Goal: Information Seeking & Learning: Check status

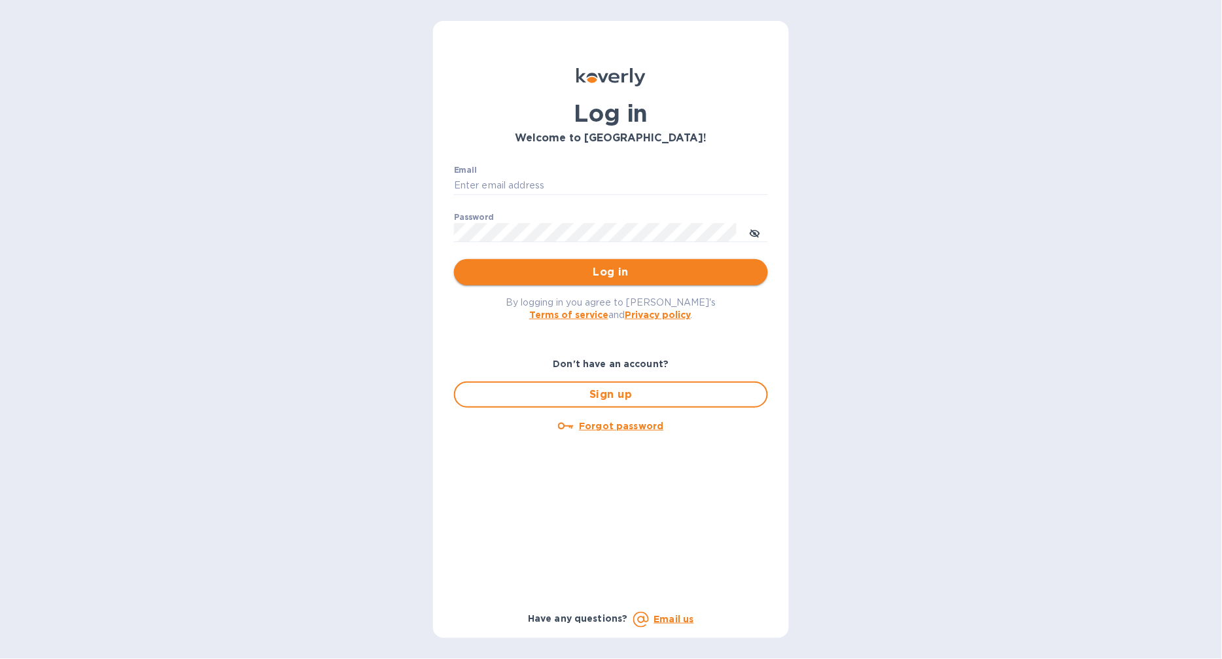
type input "[EMAIL_ADDRESS][DOMAIN_NAME]"
click at [637, 284] on button "Log in" at bounding box center [611, 272] width 314 height 26
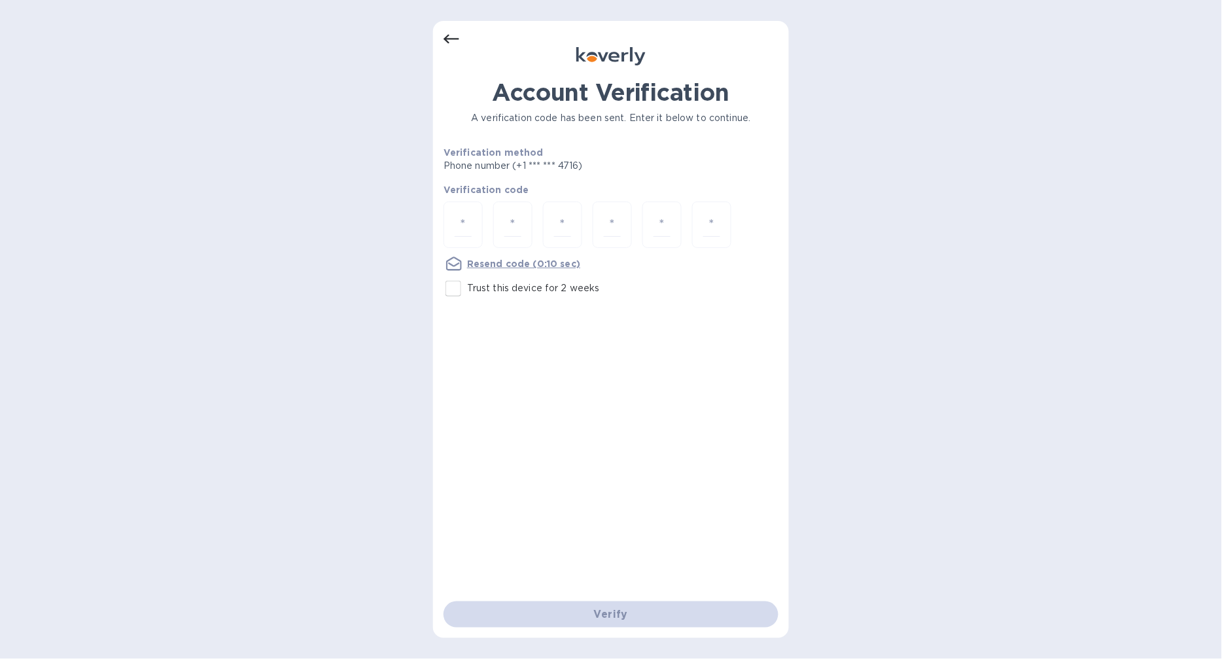
drag, startPoint x: 459, startPoint y: 291, endPoint x: 462, endPoint y: 240, distance: 51.2
click at [459, 290] on input "Trust this device for 2 weeks" at bounding box center [453, 288] width 27 height 27
checkbox input "true"
click at [462, 221] on input "number" at bounding box center [463, 225] width 17 height 24
type input "3"
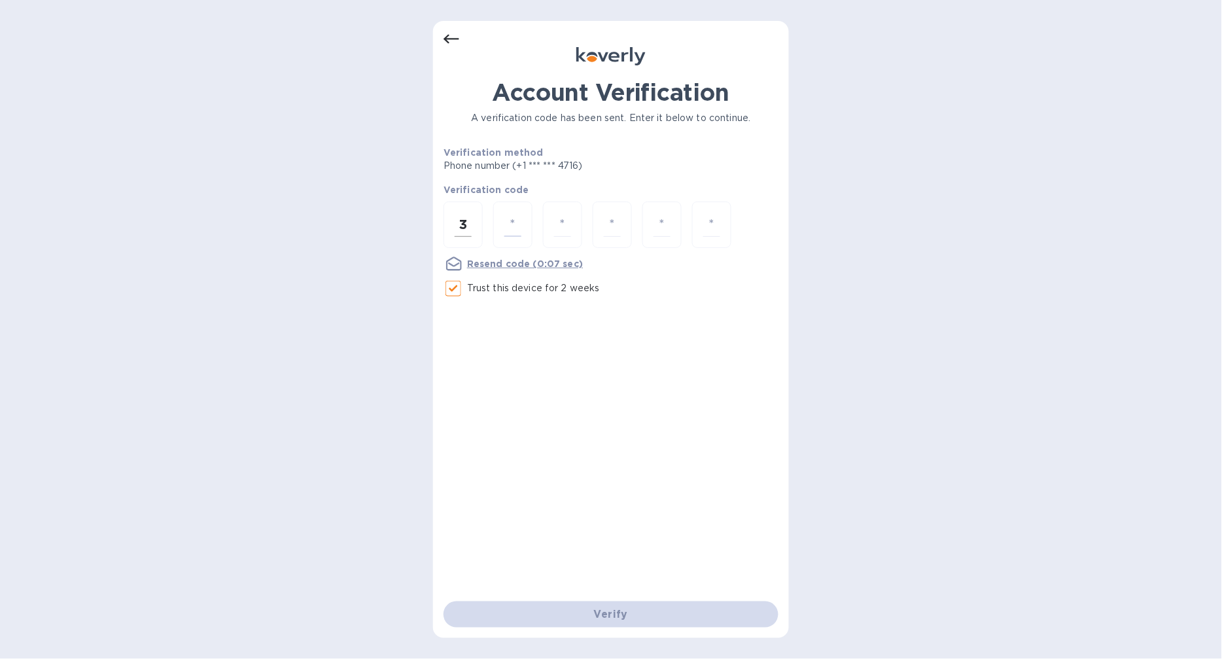
type input "3"
type input "1"
type input "7"
type input "5"
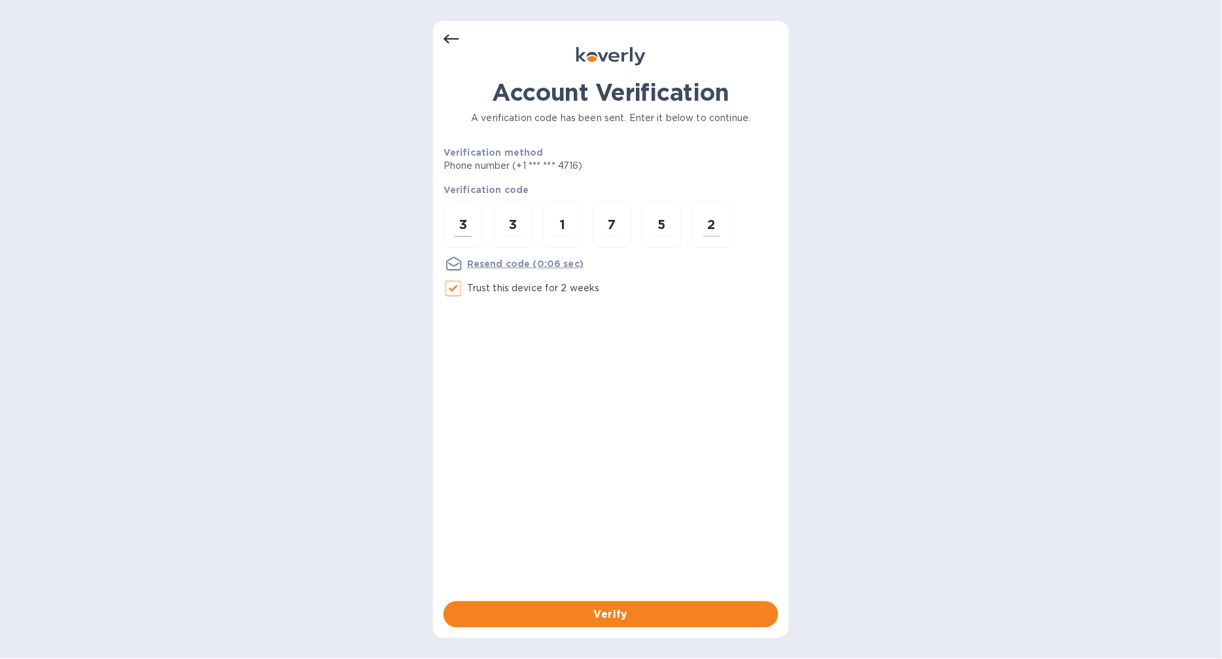
type input "2"
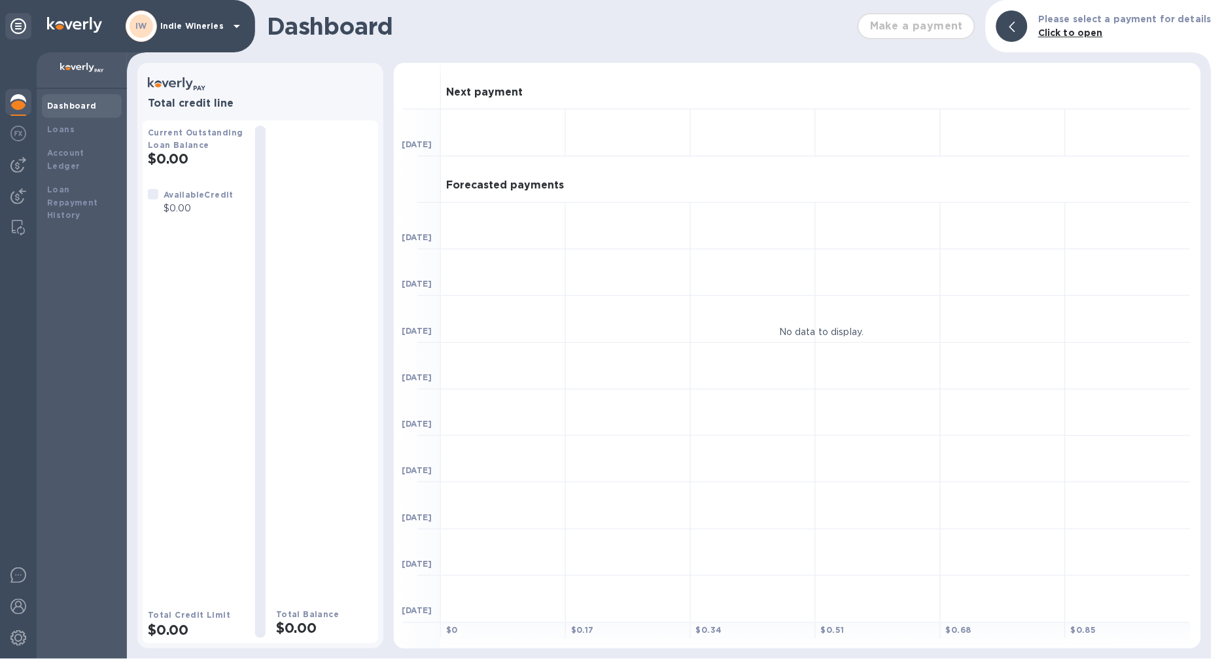
click at [162, 15] on div "IW Indie Wineries" at bounding box center [185, 25] width 119 height 31
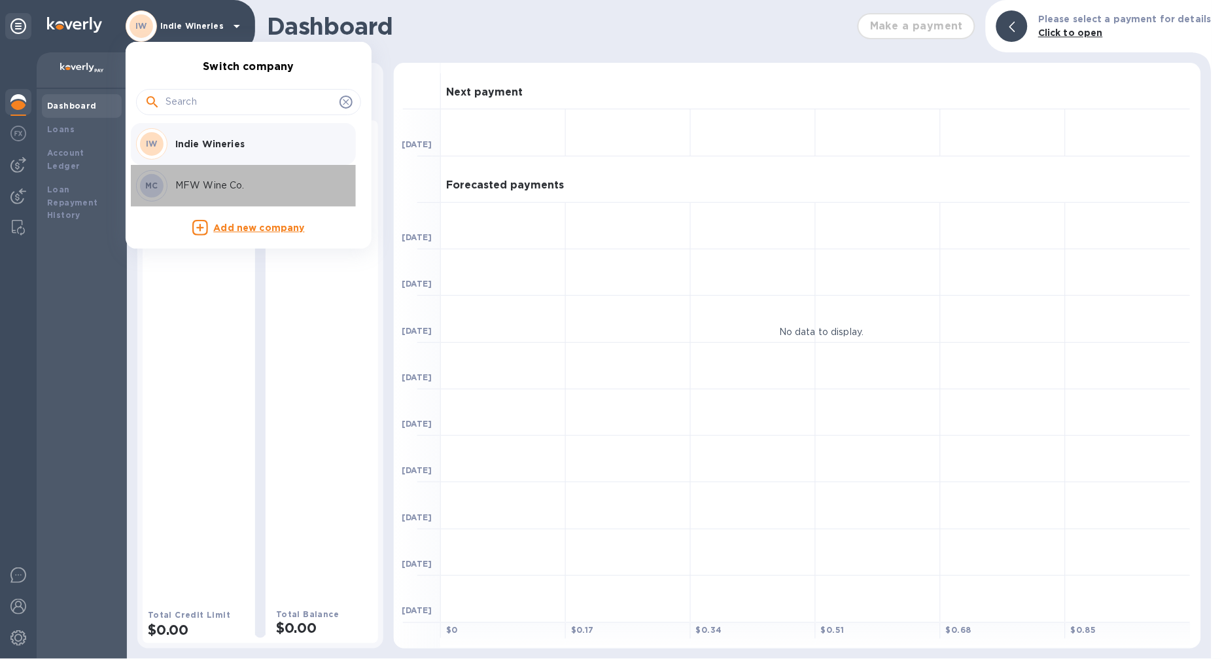
click at [185, 184] on p "MFW Wine Co." at bounding box center [257, 186] width 165 height 14
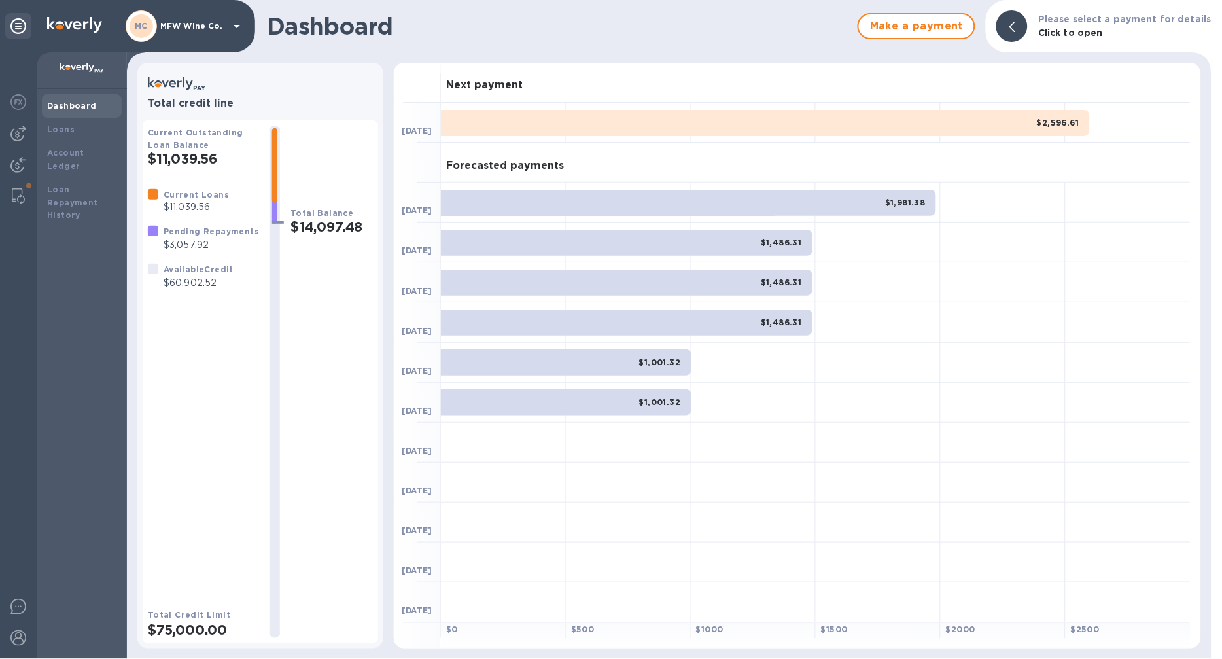
click at [75, 105] on b "Dashboard" at bounding box center [72, 106] width 50 height 10
click at [22, 161] on img at bounding box center [18, 165] width 16 height 16
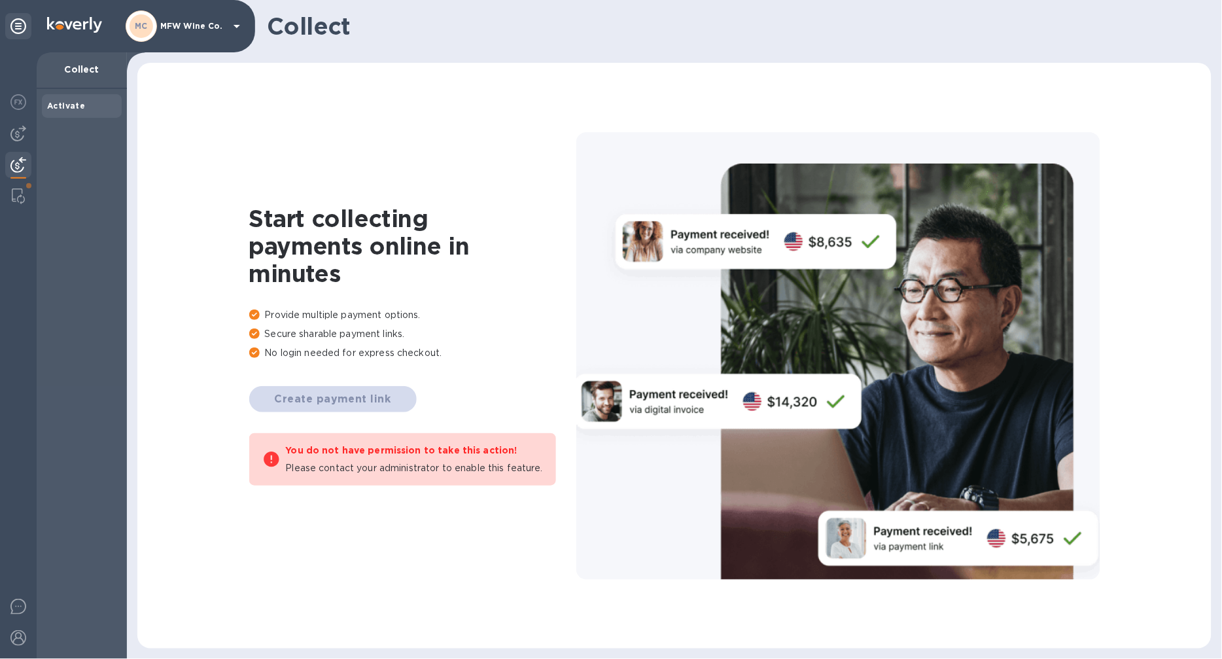
click at [31, 128] on div at bounding box center [18, 355] width 37 height 606
click at [27, 129] on div at bounding box center [18, 133] width 26 height 26
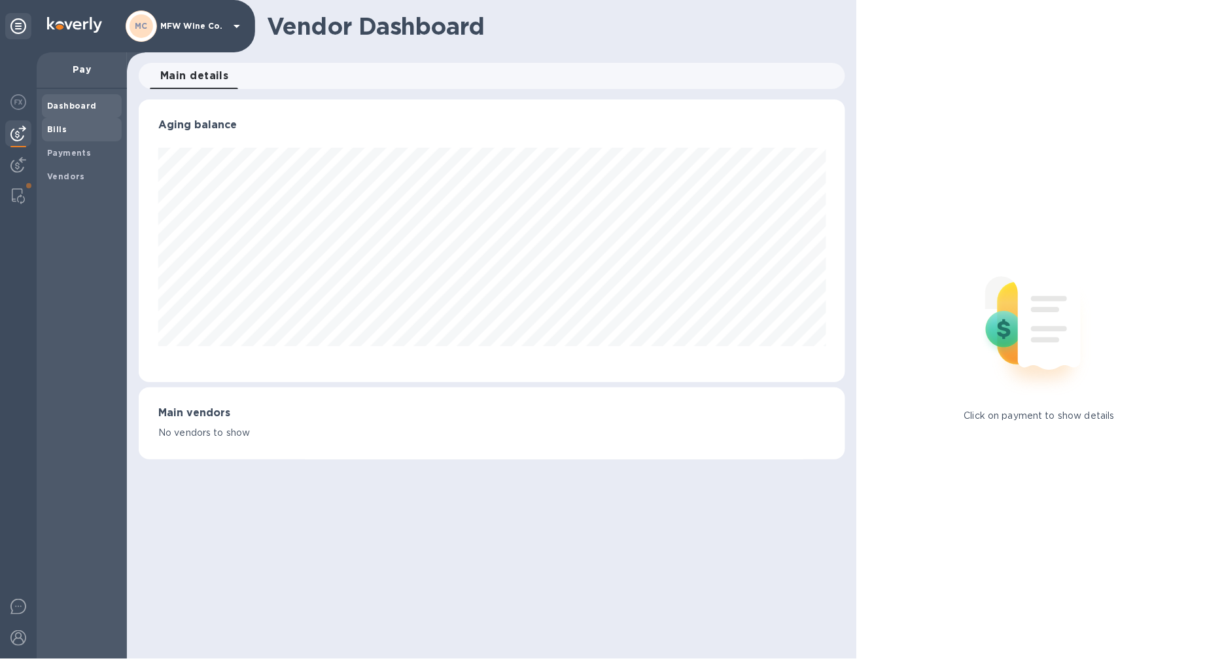
scroll to position [283, 707]
click at [69, 139] on div "Bills" at bounding box center [82, 130] width 80 height 24
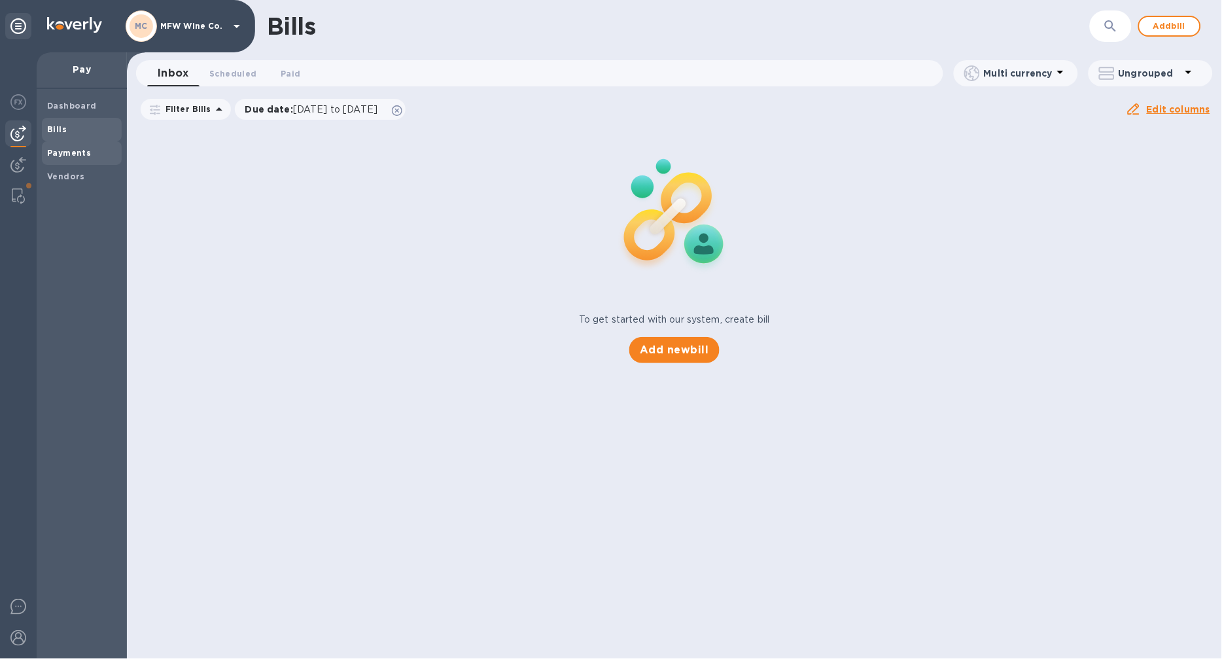
click at [99, 149] on span "Payments" at bounding box center [81, 153] width 69 height 13
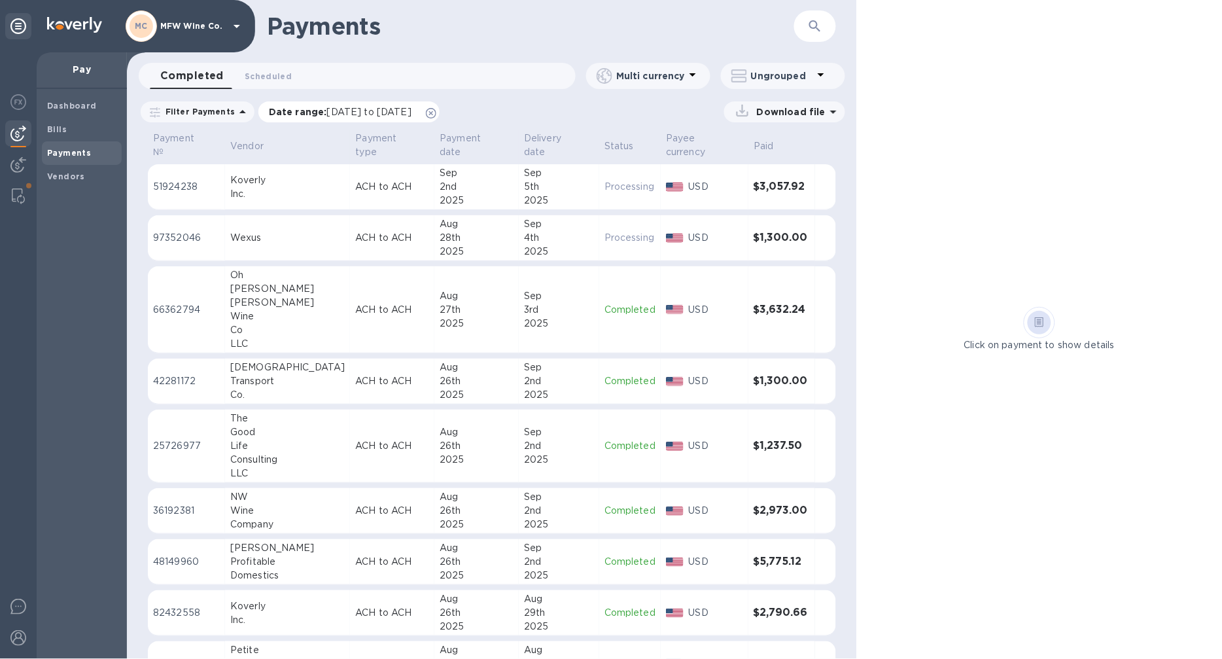
click at [387, 113] on span "08/03/2025 to 09/04/2025" at bounding box center [369, 112] width 84 height 10
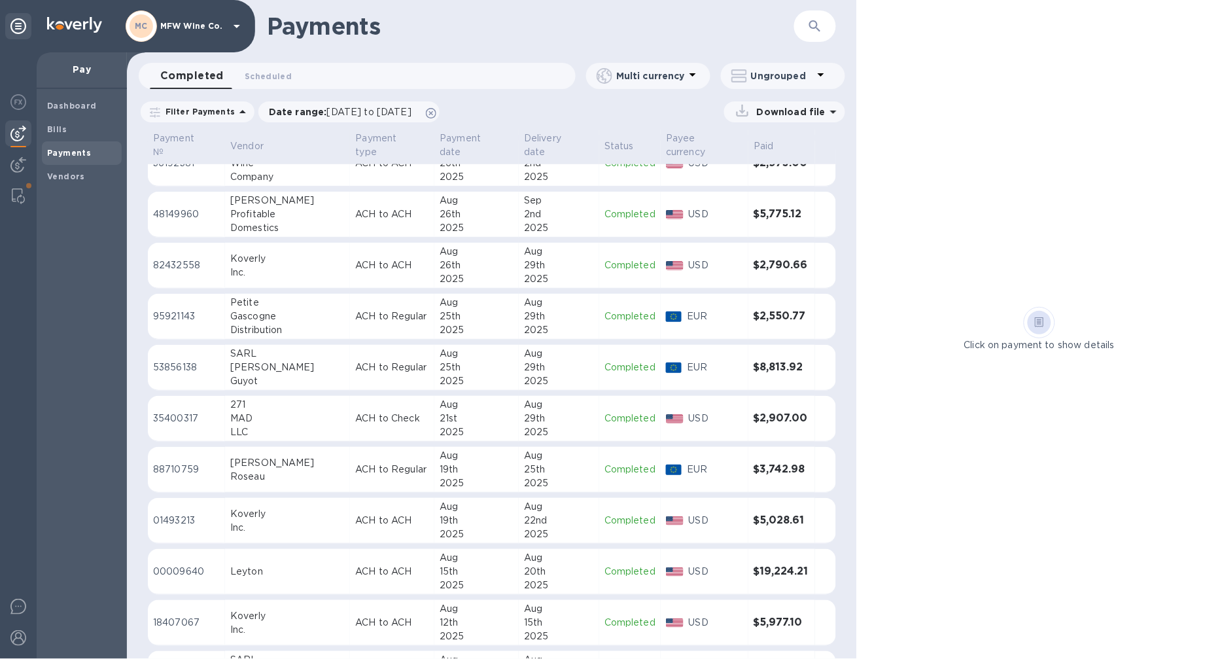
scroll to position [436, 0]
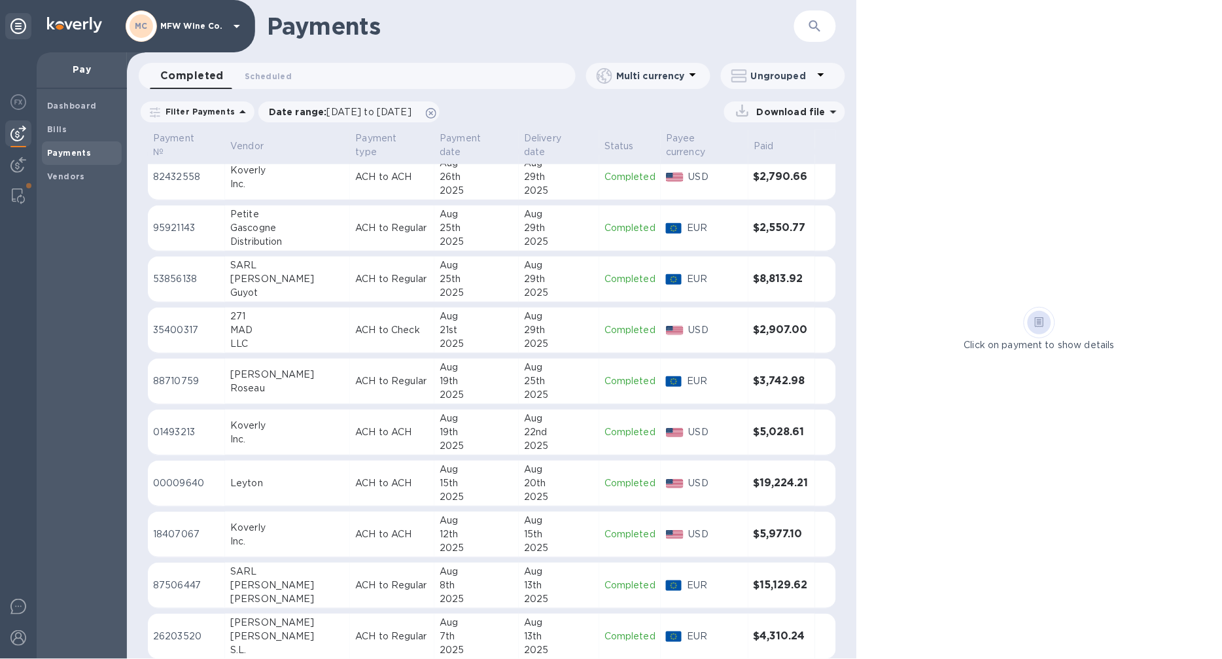
click at [472, 527] on div "12th" at bounding box center [477, 534] width 74 height 14
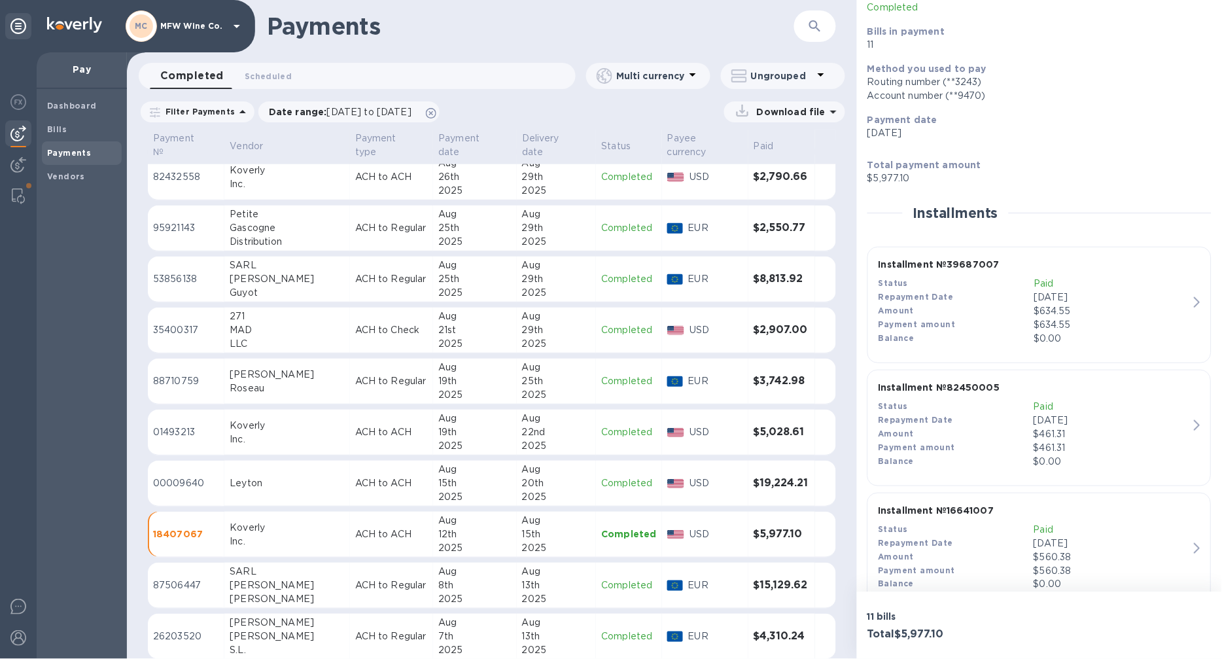
scroll to position [145, 0]
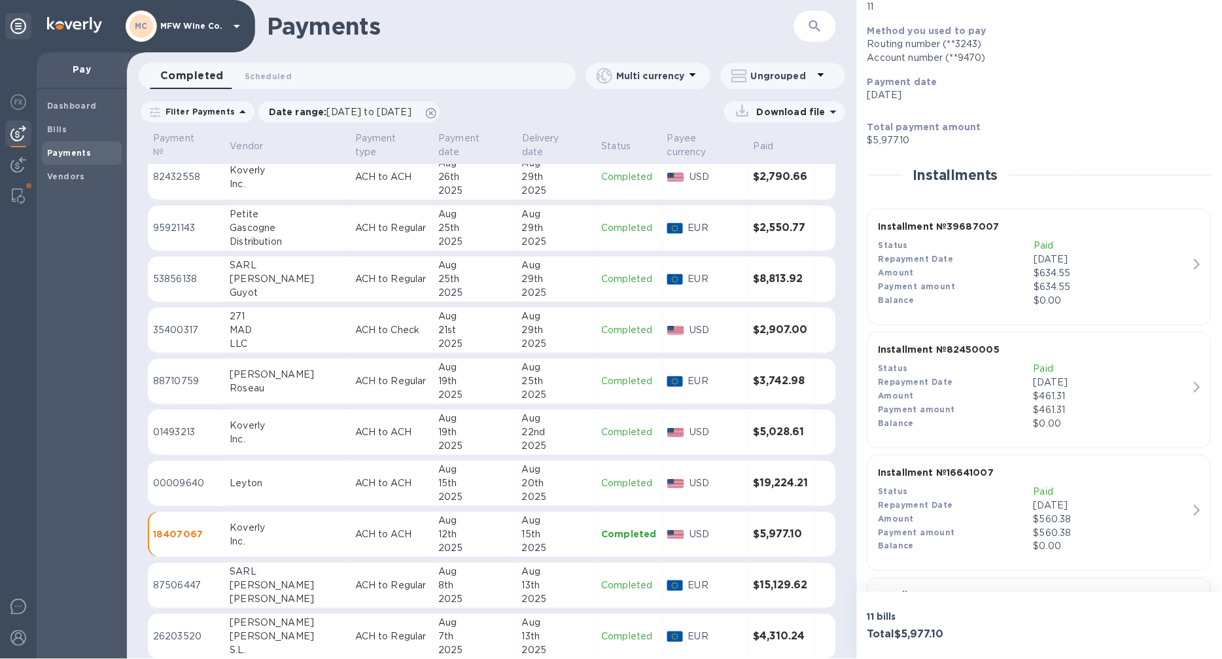
click at [1029, 406] on div "Payment amount" at bounding box center [956, 410] width 155 height 14
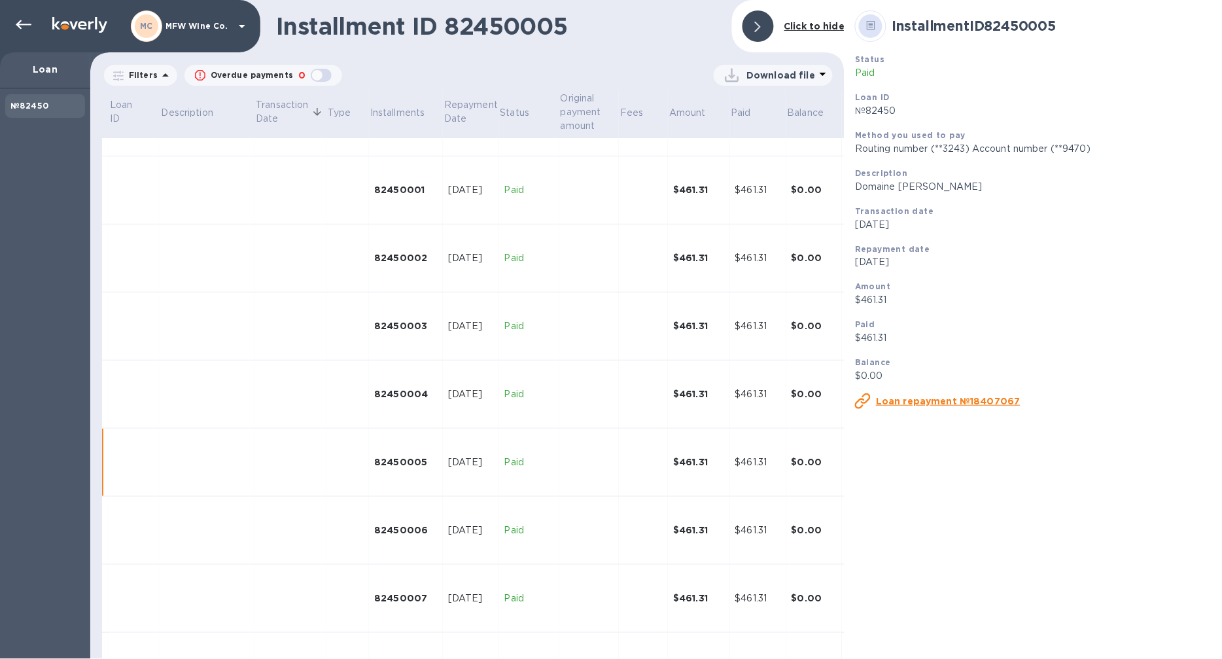
scroll to position [103, 0]
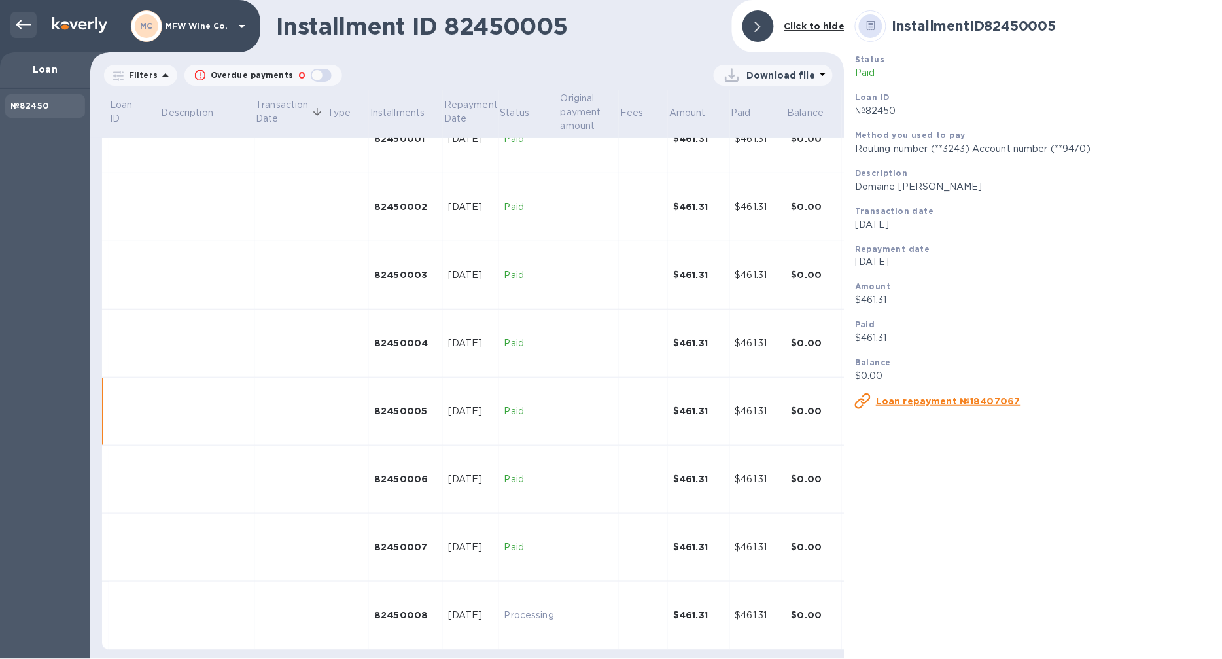
click at [26, 26] on icon at bounding box center [24, 25] width 16 height 16
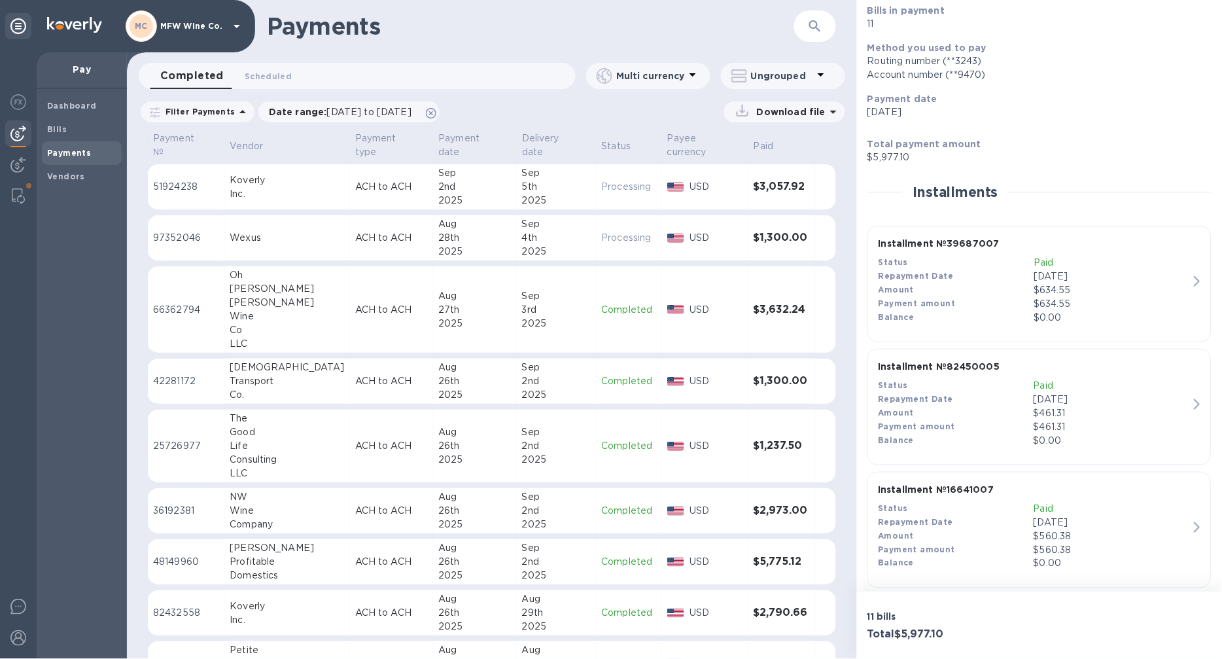
scroll to position [363, 0]
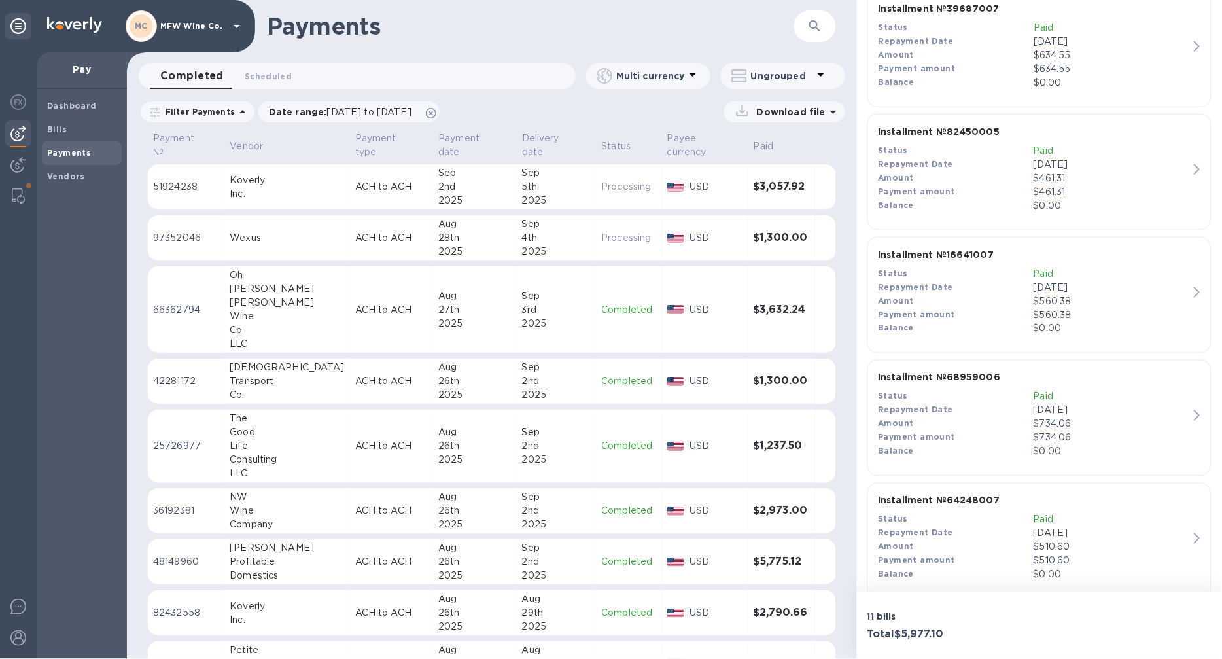
click at [1021, 417] on div "Amount" at bounding box center [956, 424] width 155 height 14
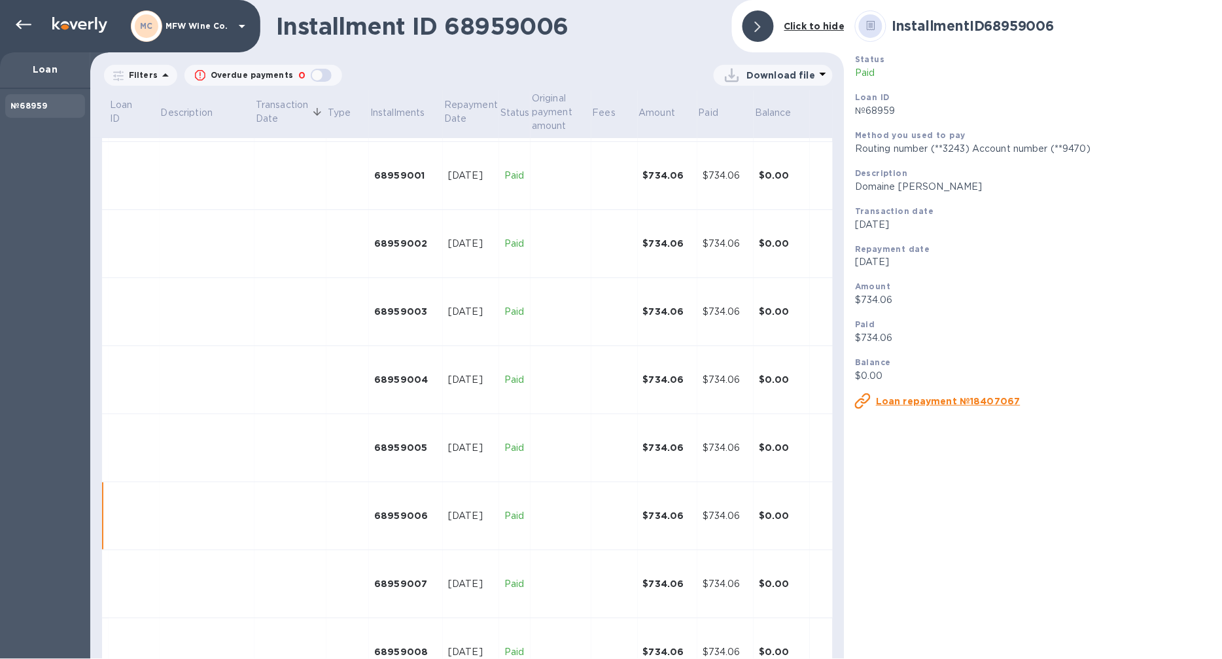
scroll to position [103, 0]
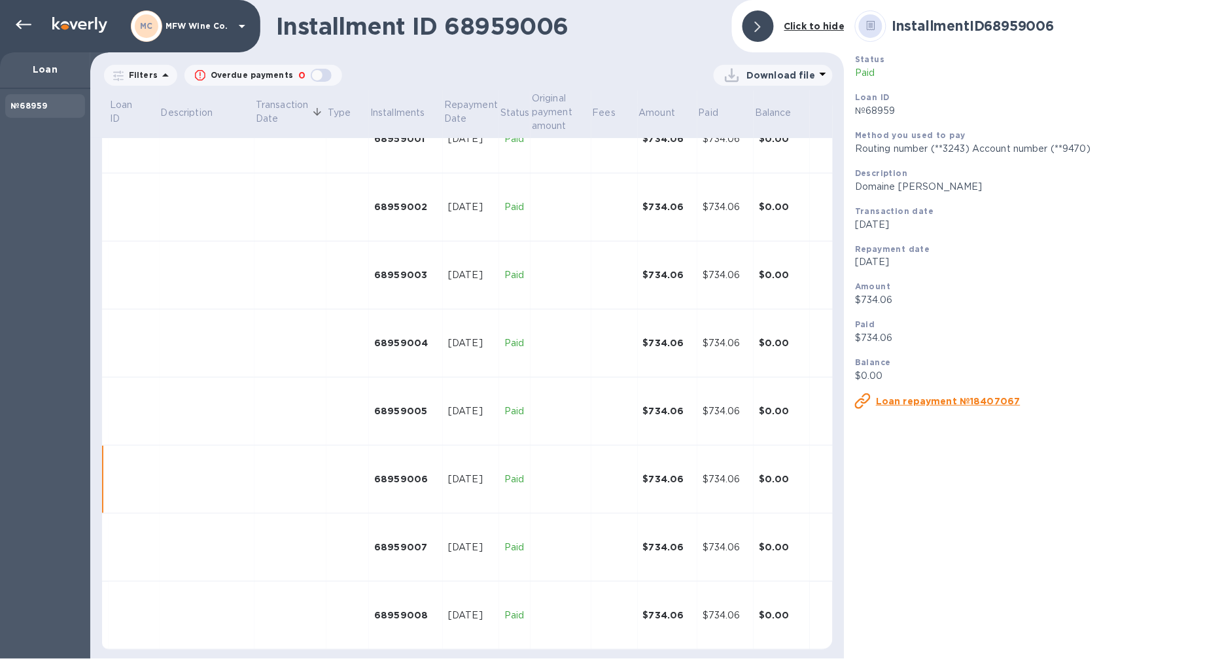
click at [580, 473] on td at bounding box center [561, 479] width 60 height 68
click at [22, 35] on div at bounding box center [23, 25] width 26 height 26
click at [20, 26] on icon at bounding box center [24, 25] width 16 height 16
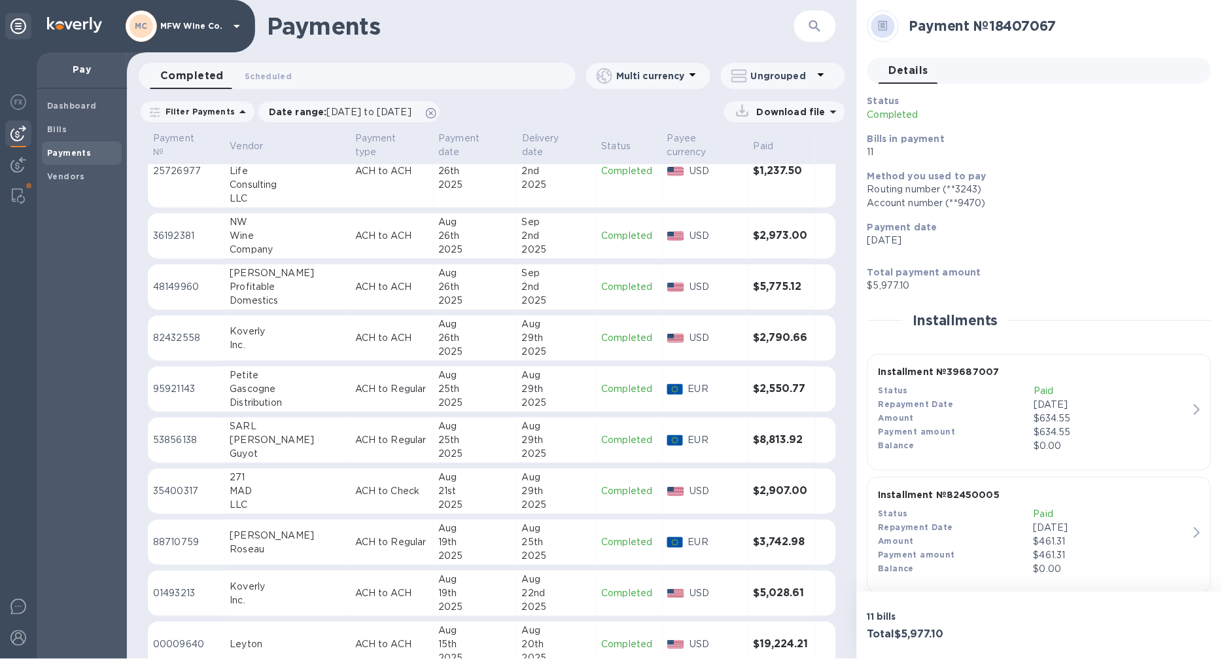
scroll to position [290, 0]
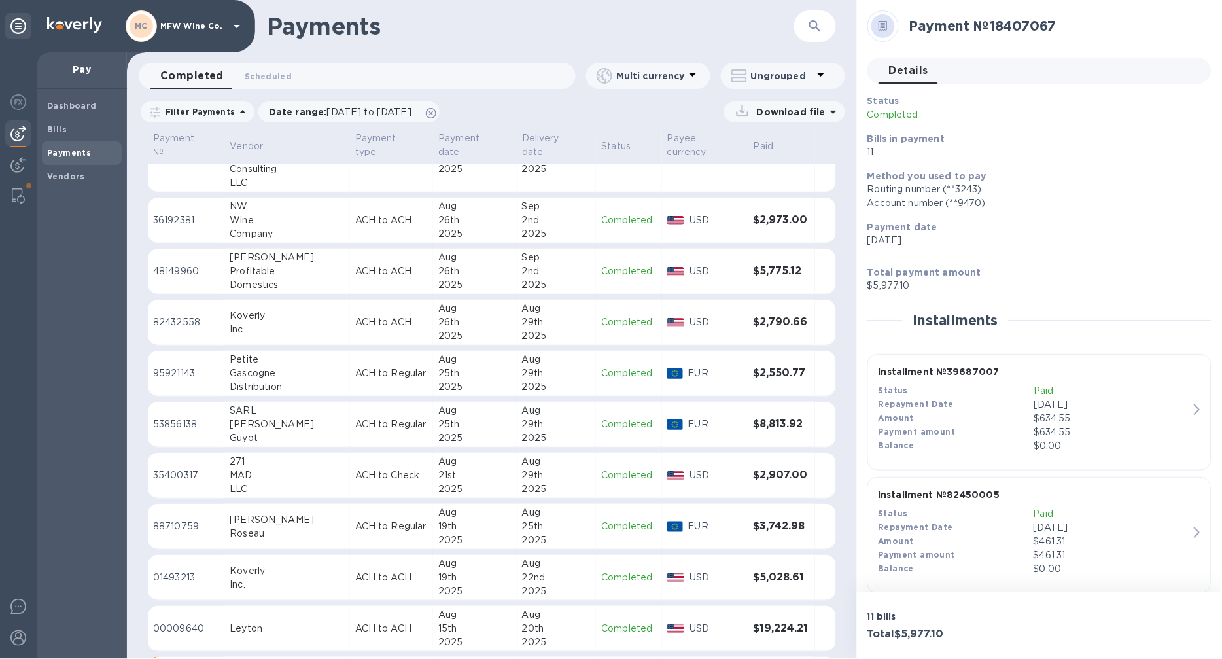
click at [461, 570] on div "19th" at bounding box center [474, 577] width 73 height 14
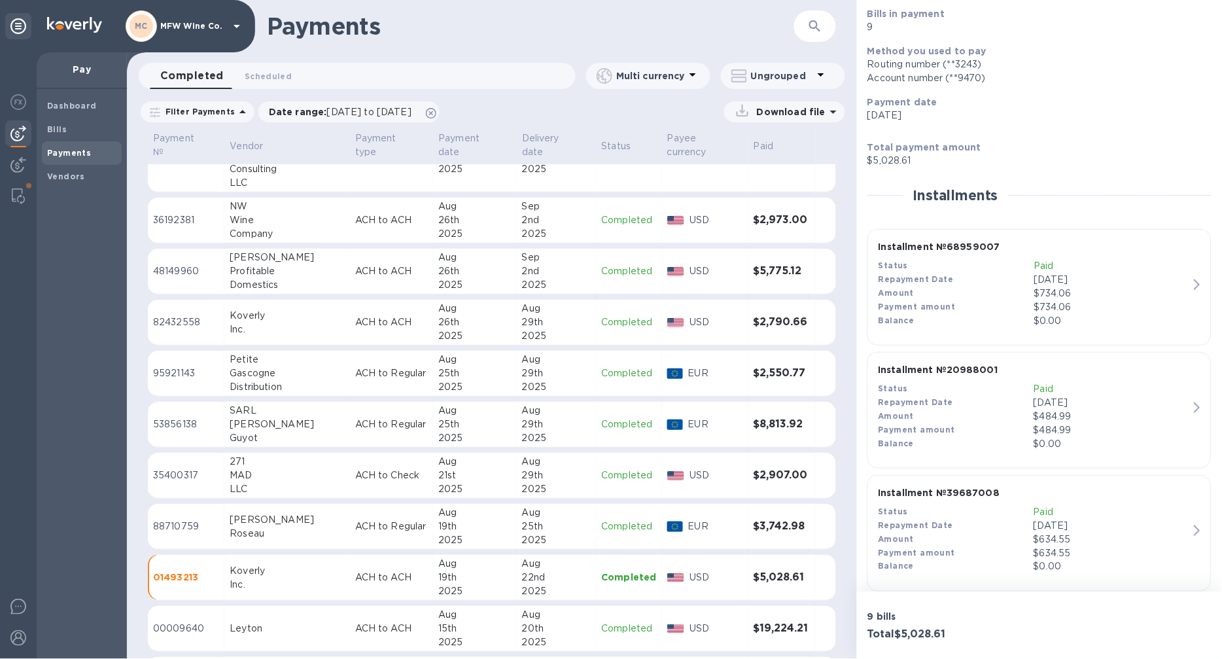
scroll to position [145, 0]
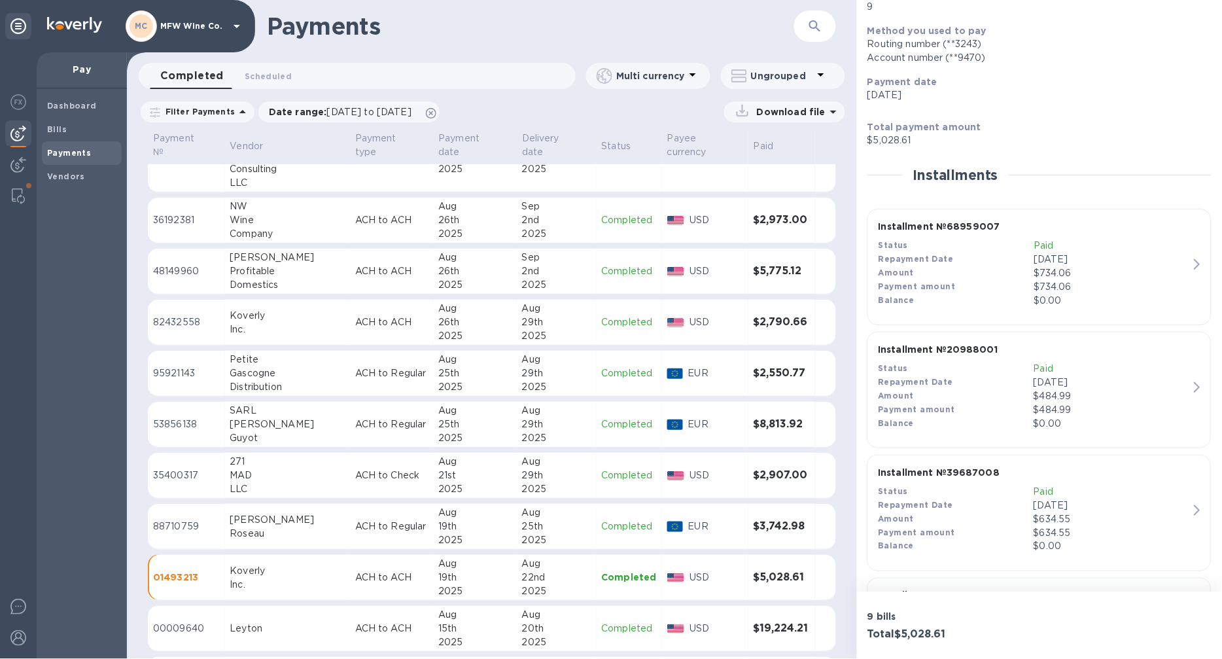
click at [993, 400] on div "Amount" at bounding box center [956, 396] width 155 height 14
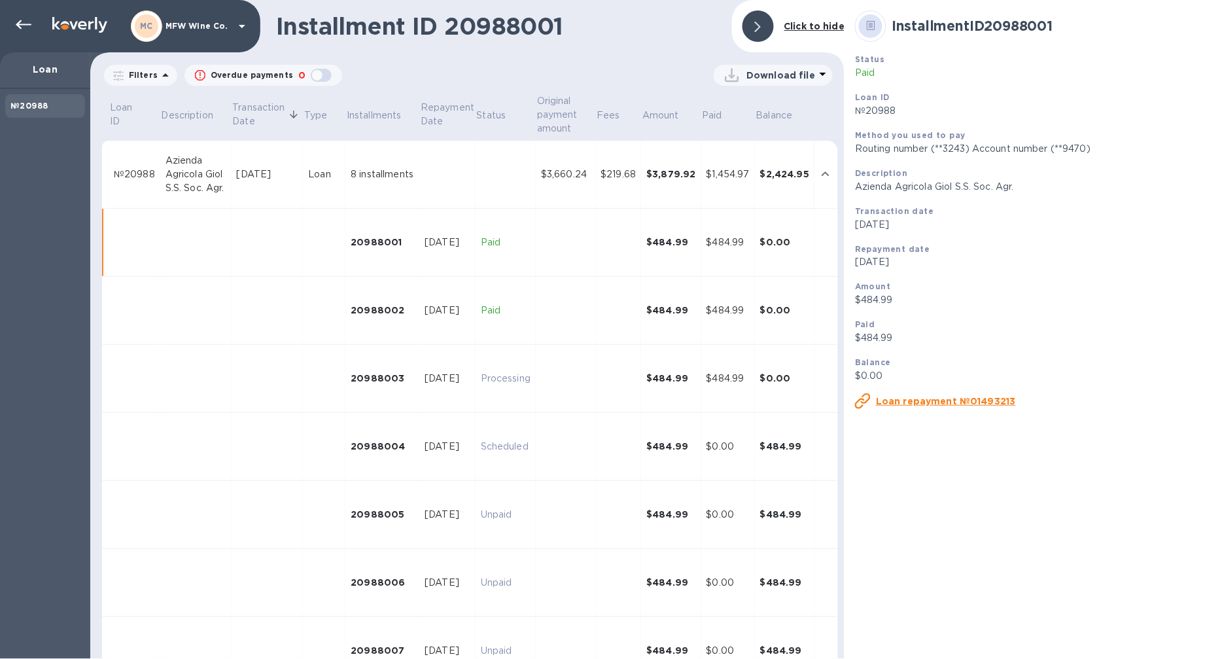
click at [1101, 540] on div "Installment ID 20988001 Status Paid Loan ID №20988 Method you used to pay Routi…" at bounding box center [1033, 329] width 377 height 659
click at [1088, 217] on div "Transaction date" at bounding box center [1033, 211] width 357 height 14
click at [17, 24] on icon at bounding box center [24, 24] width 16 height 9
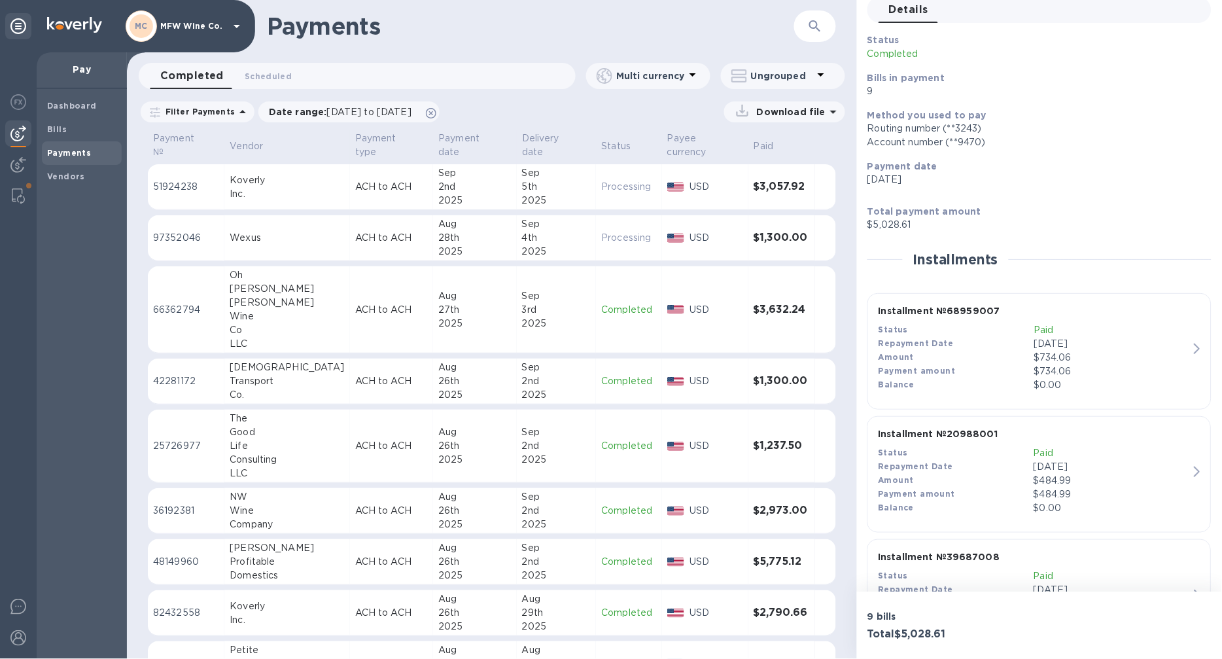
scroll to position [145, 0]
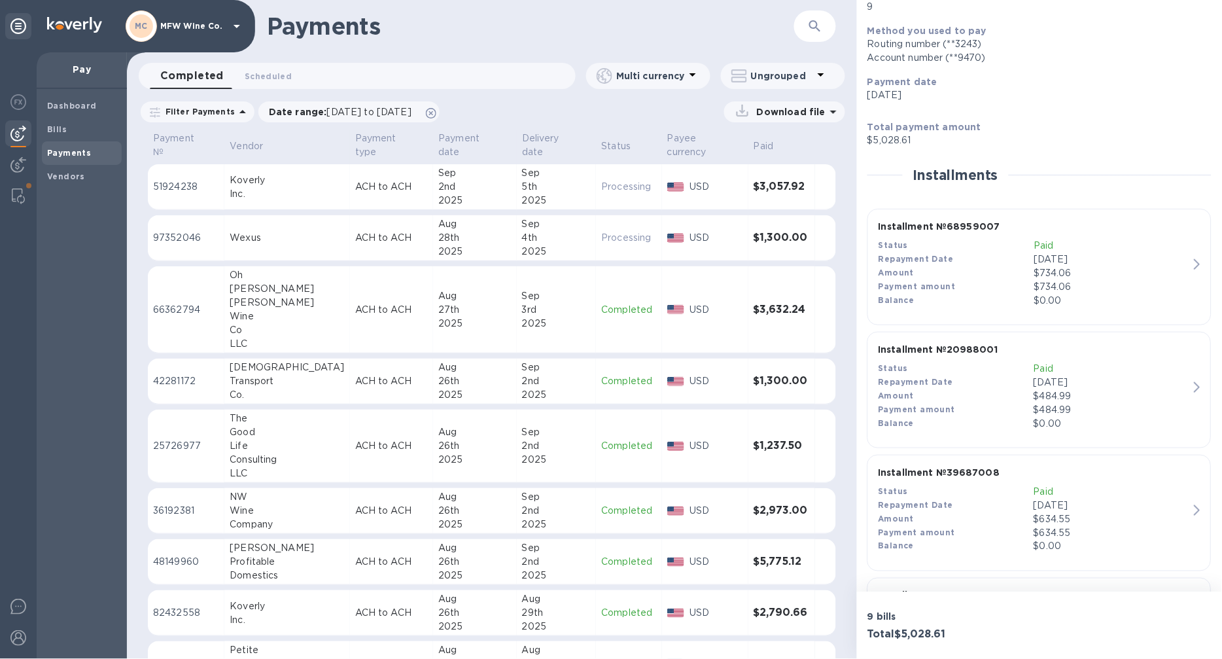
click at [962, 367] on div "Status" at bounding box center [956, 369] width 155 height 14
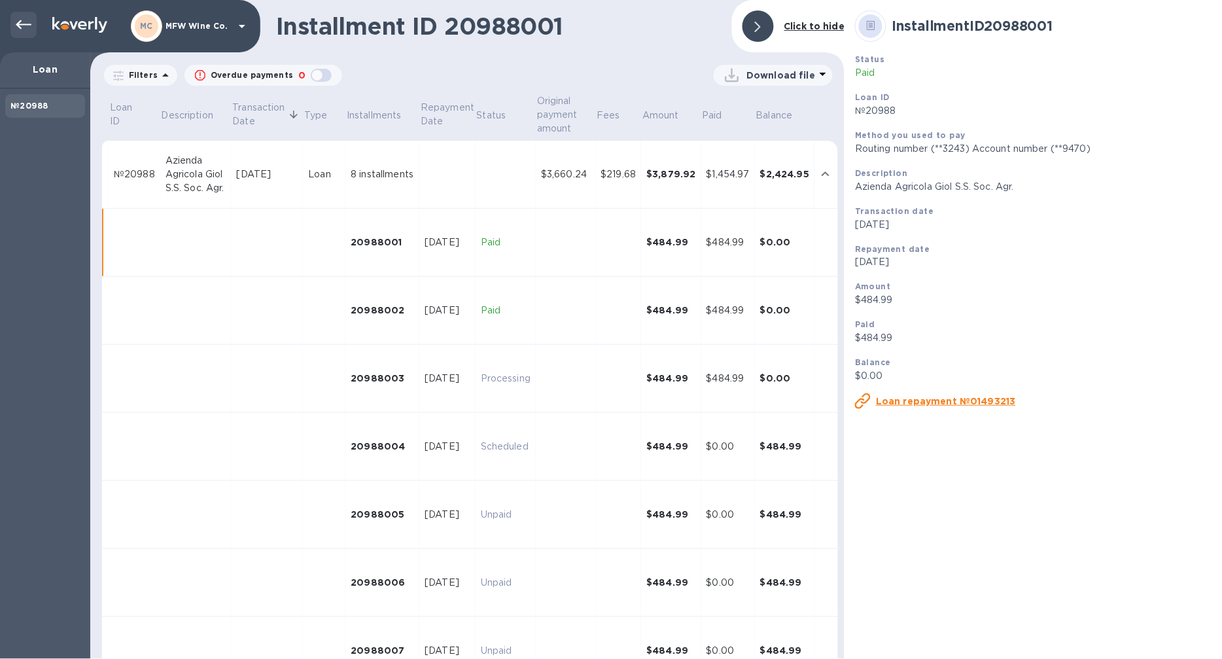
click at [20, 20] on icon at bounding box center [24, 25] width 16 height 16
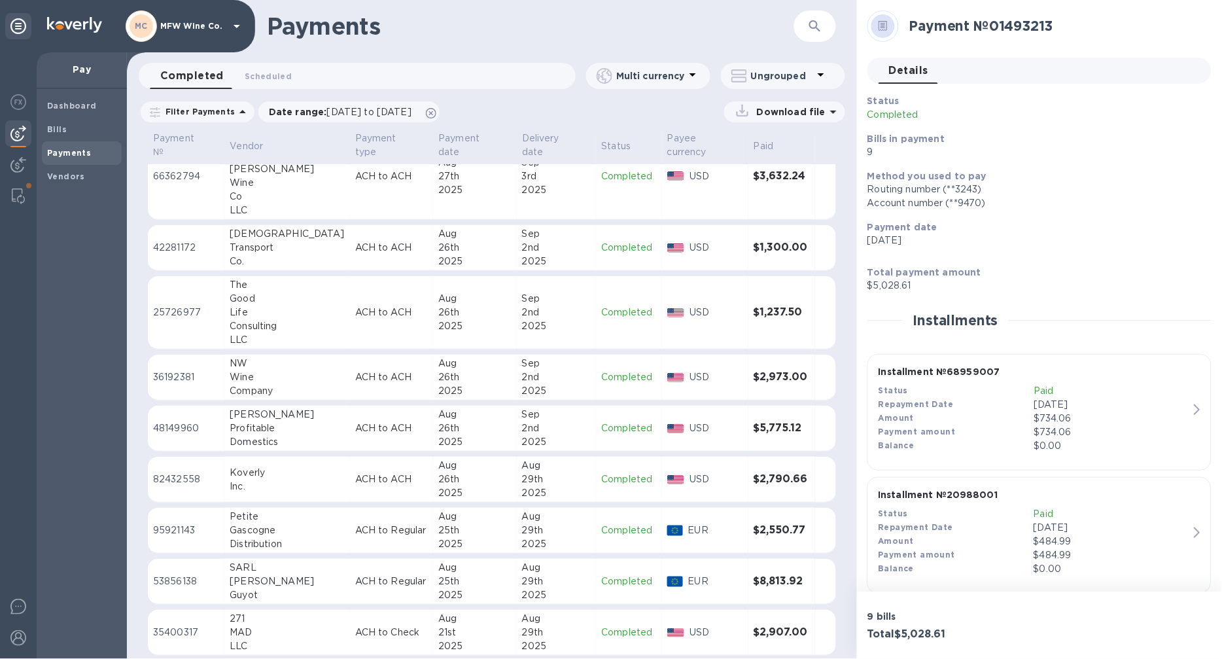
scroll to position [290, 0]
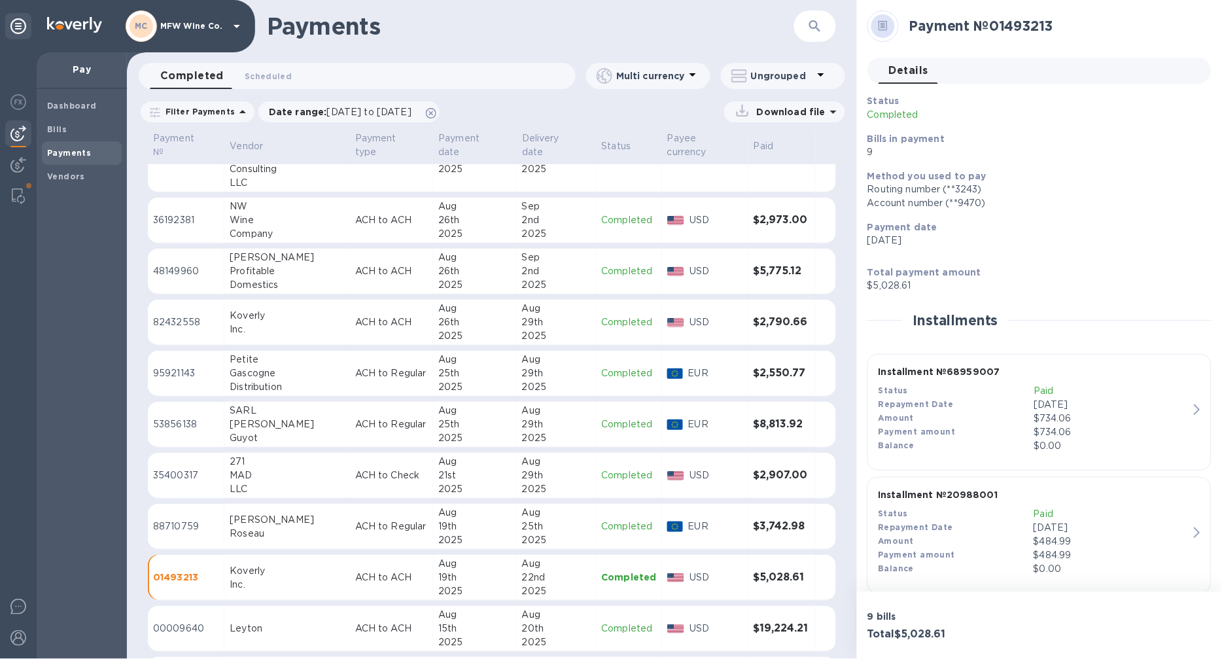
click at [377, 316] on p "ACH to ACH" at bounding box center [391, 322] width 73 height 14
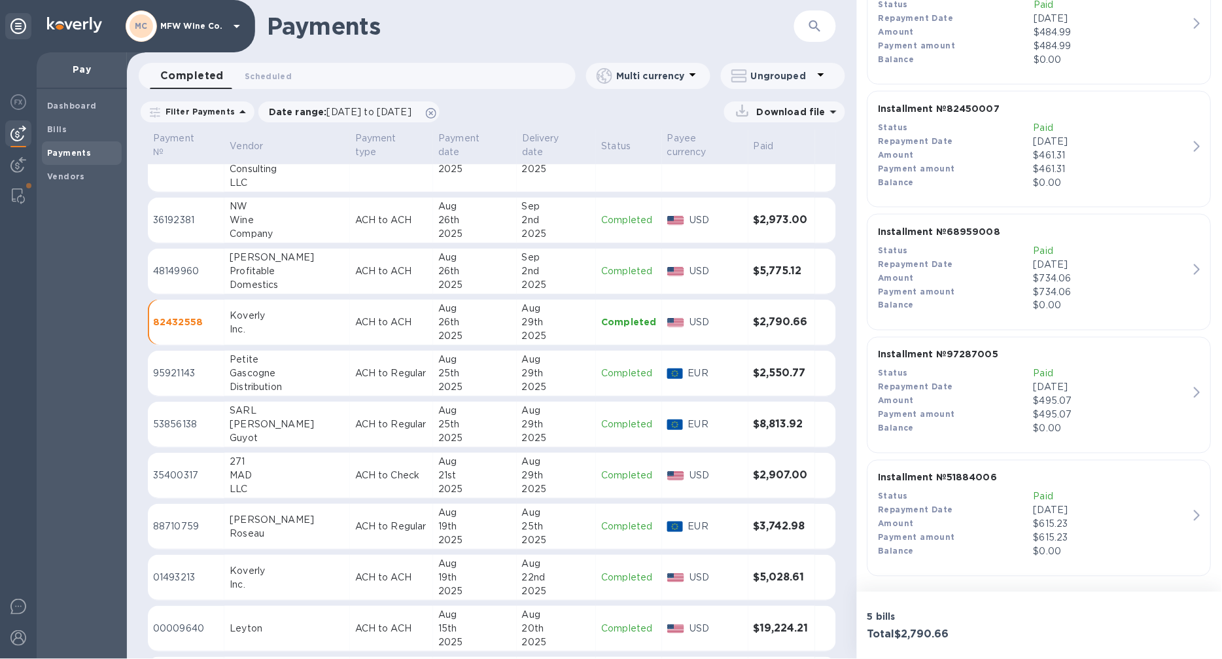
scroll to position [389, 0]
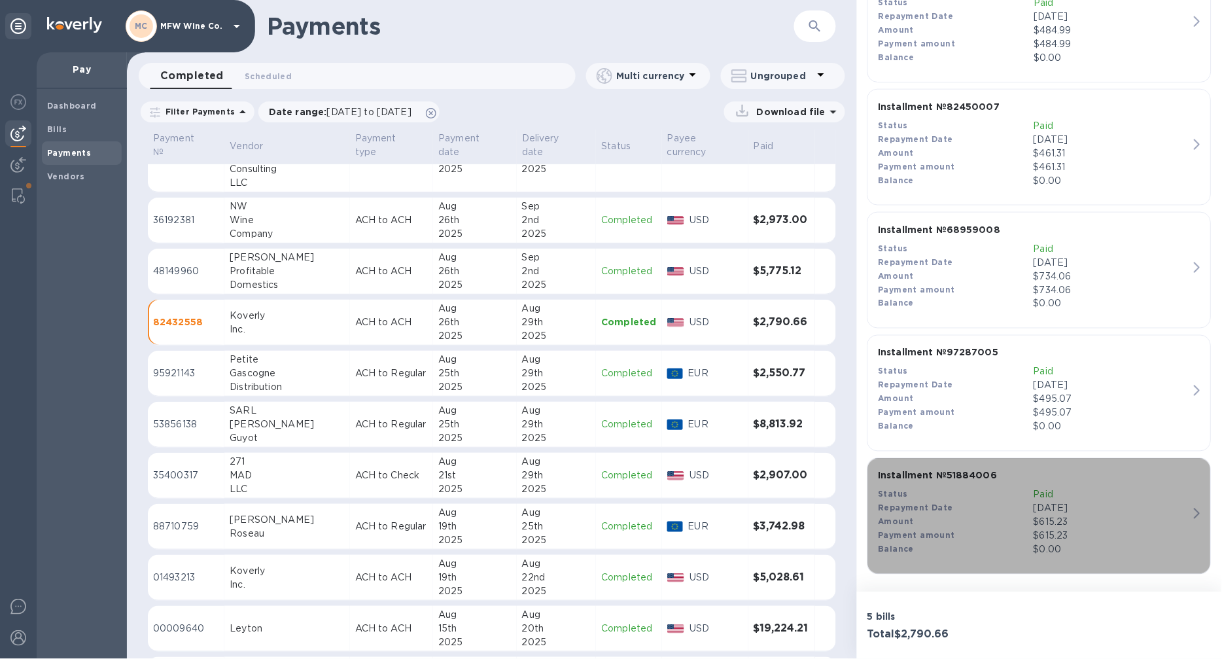
click at [1115, 485] on div "Installment № 51884006 Status Paid Repayment Date Aug 26, 2025 Amount $615.23 P…" at bounding box center [1033, 513] width 321 height 98
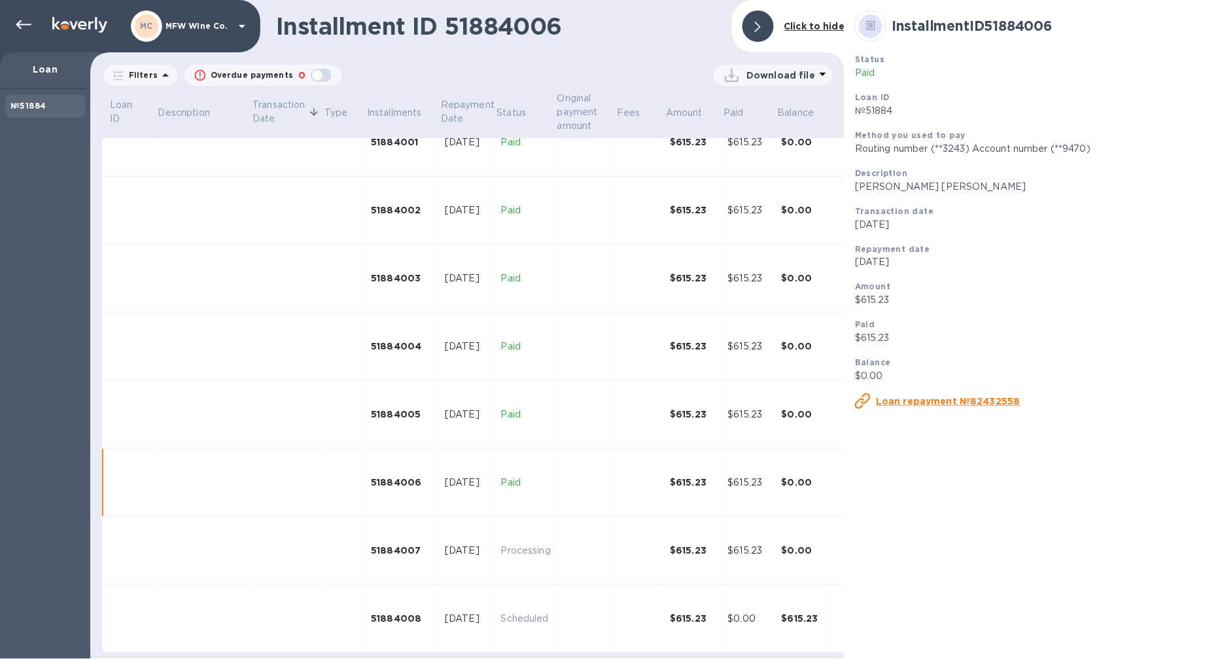
scroll to position [103, 0]
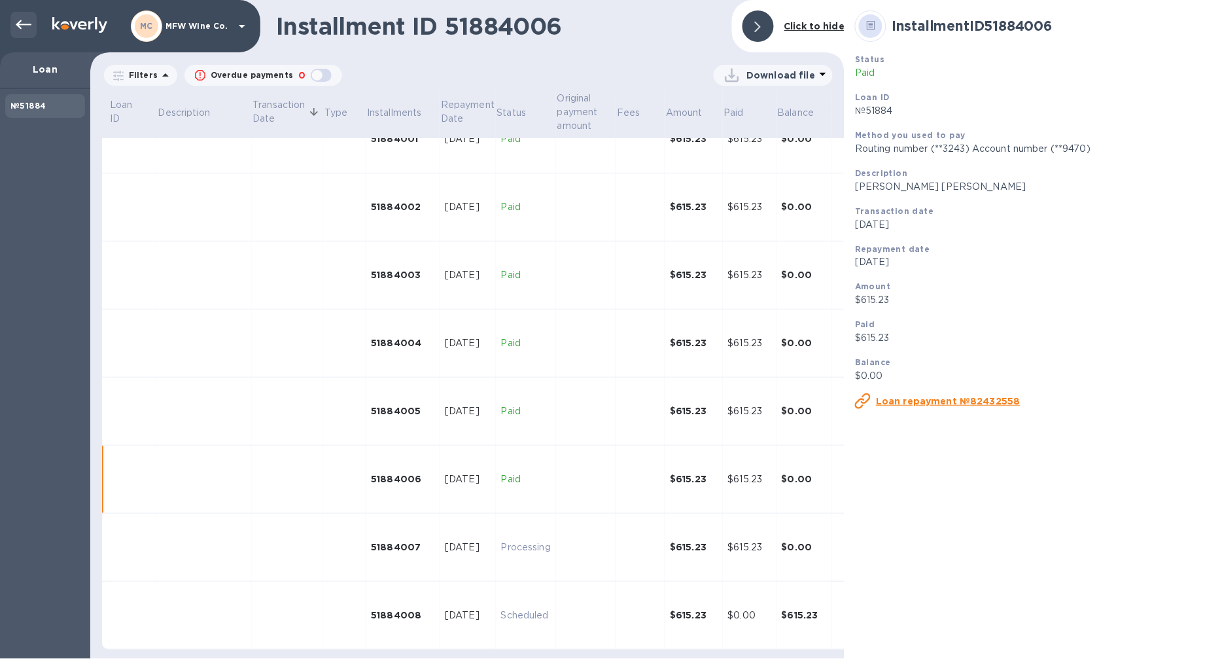
click at [21, 25] on icon at bounding box center [24, 25] width 16 height 16
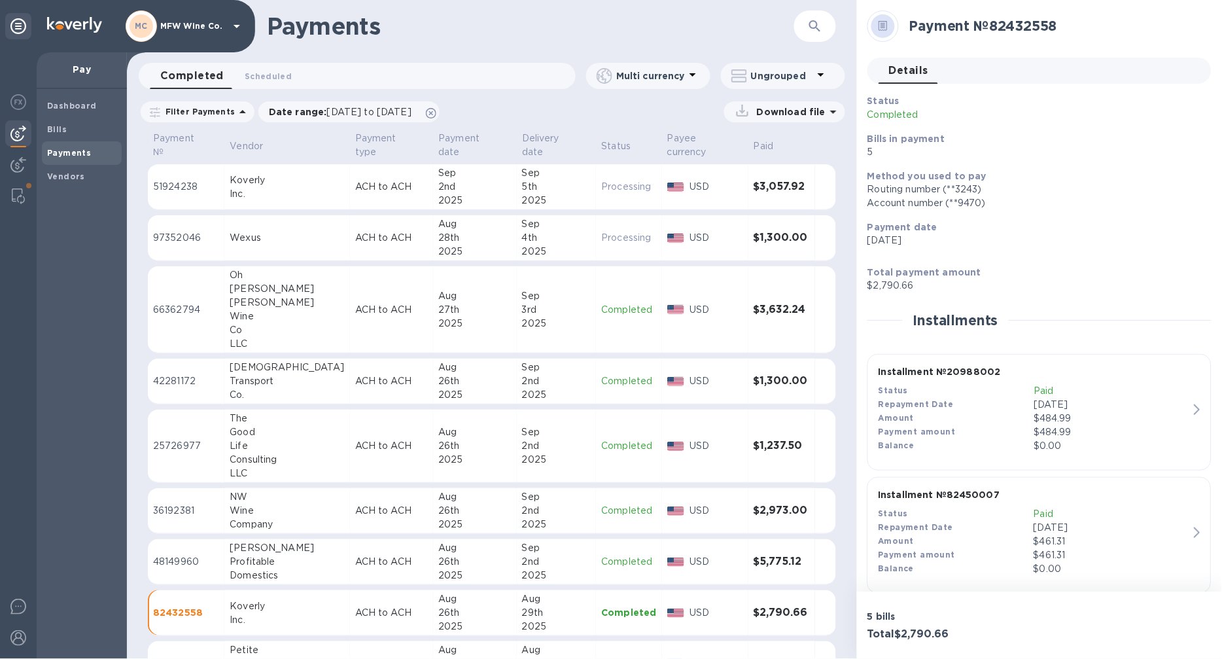
click at [376, 181] on p "ACH to ACH" at bounding box center [391, 187] width 73 height 14
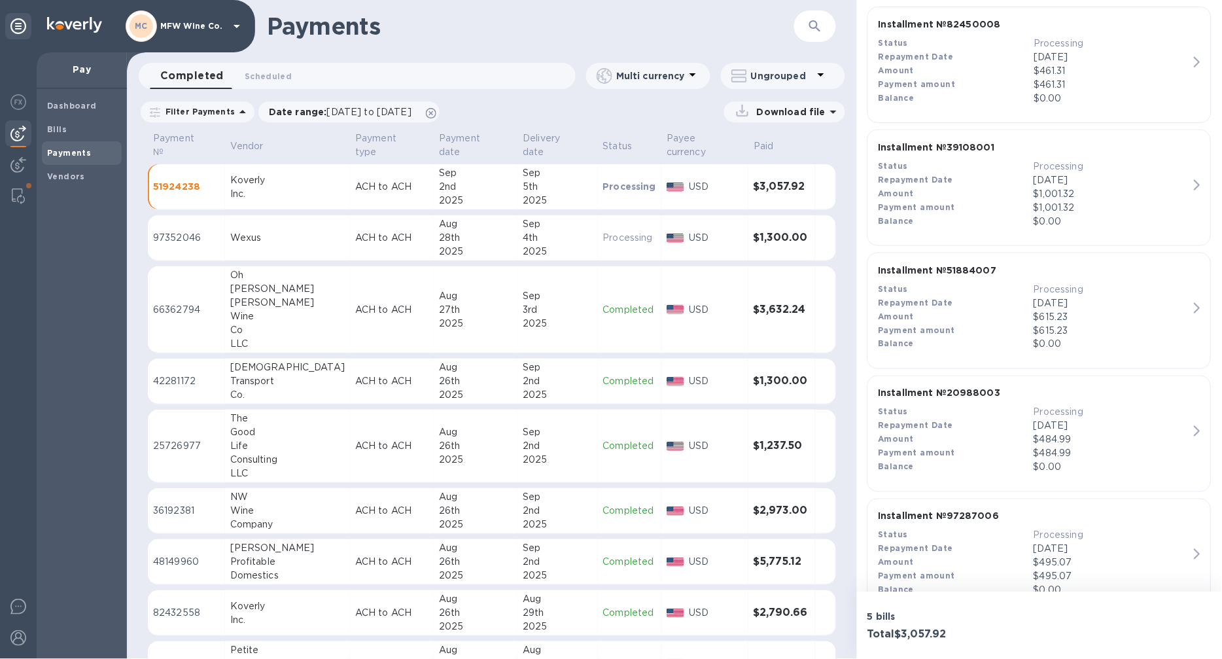
scroll to position [316, 0]
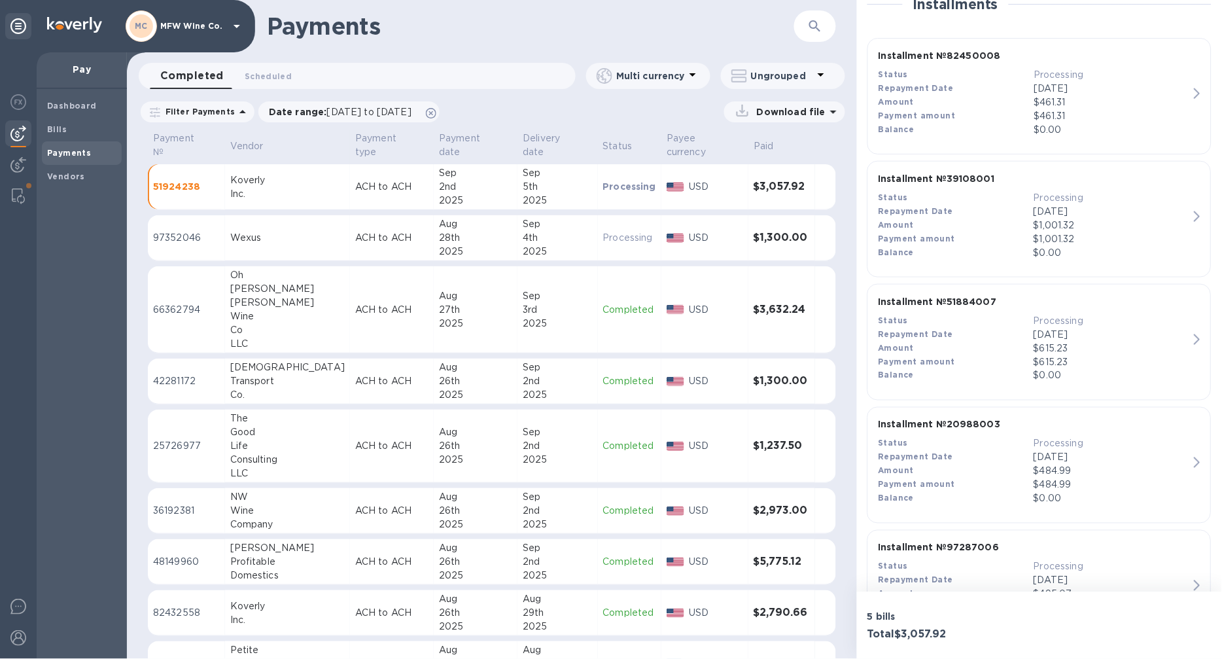
click at [1128, 224] on div "$1,001.32" at bounding box center [1111, 225] width 155 height 14
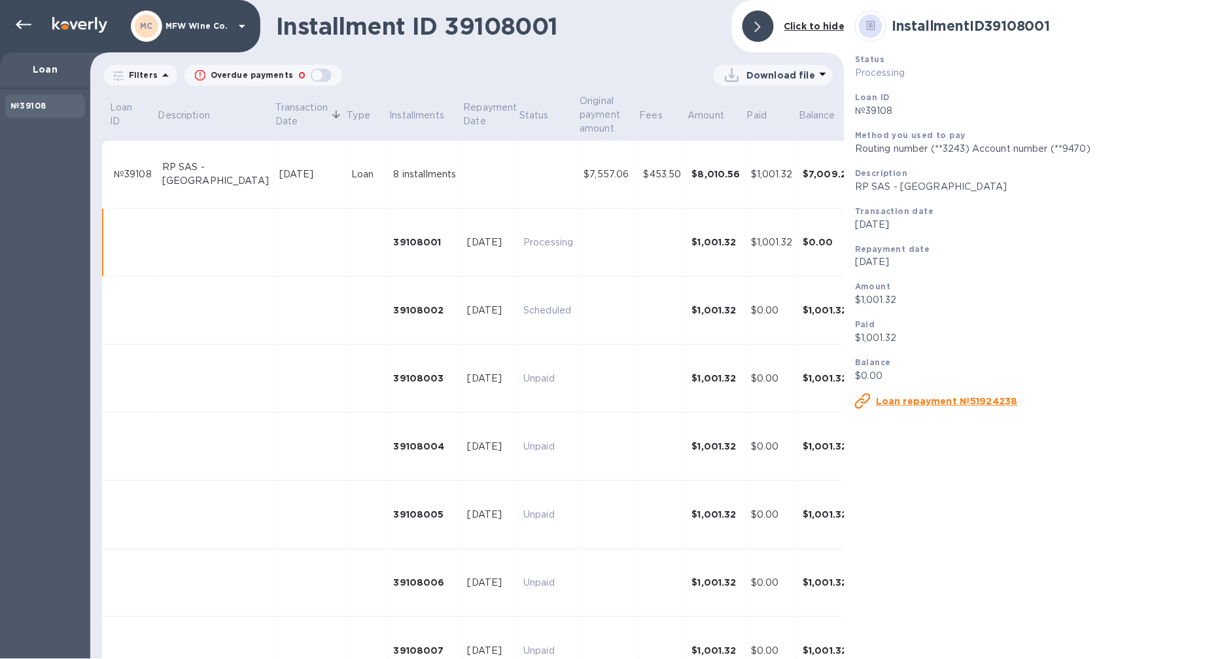
click at [42, 243] on div "№39108" at bounding box center [45, 374] width 90 height 570
click at [25, 24] on icon at bounding box center [24, 24] width 16 height 9
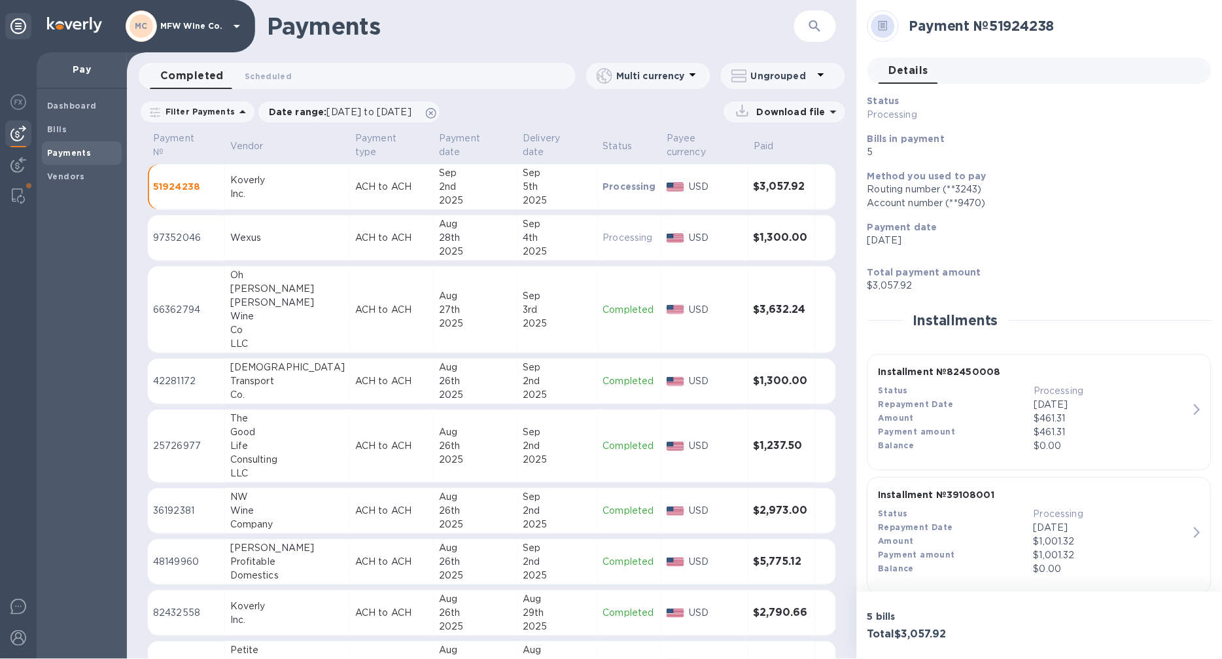
click at [64, 153] on b "Payments" at bounding box center [69, 153] width 44 height 10
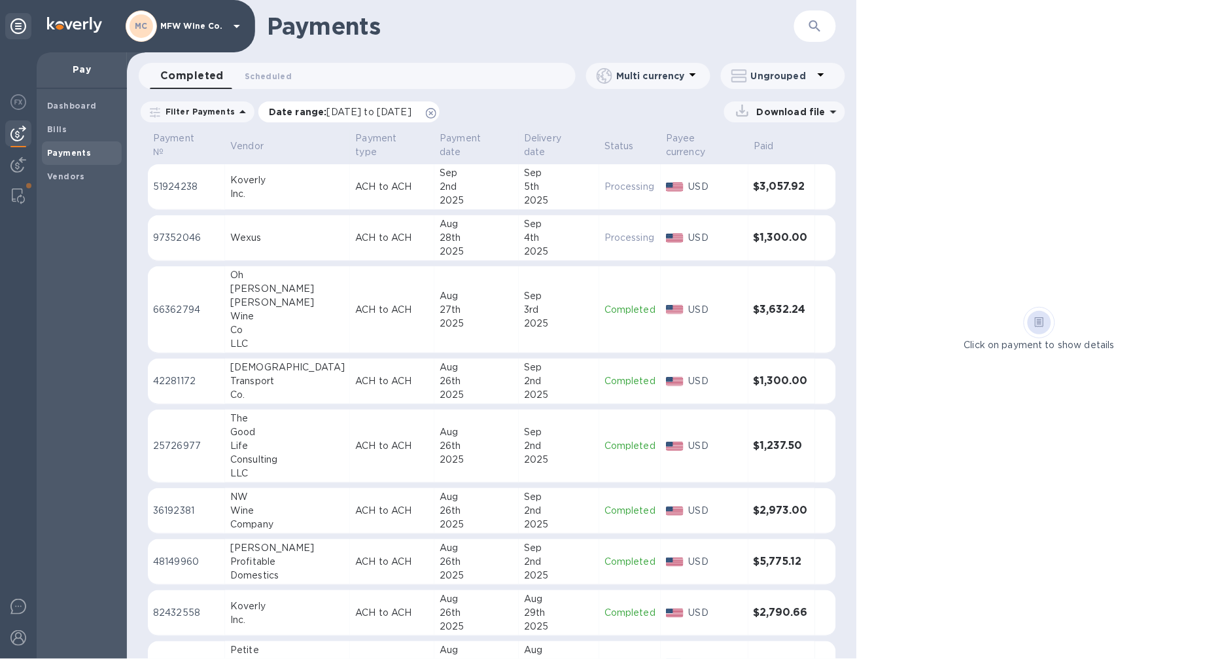
click at [339, 118] on div "Date range : 08/03/2025 to 09/04/2025" at bounding box center [348, 111] width 181 height 21
click at [361, 113] on span "[DATE] to [DATE]" at bounding box center [369, 112] width 84 height 10
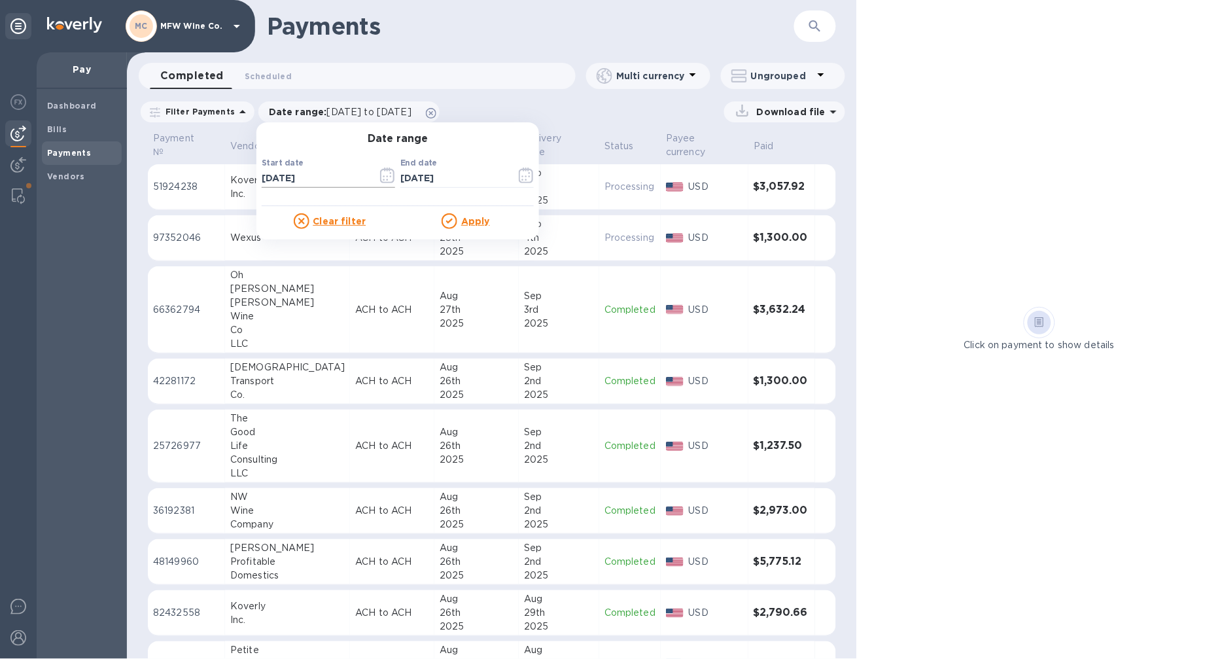
click at [380, 173] on icon "button" at bounding box center [387, 175] width 15 height 16
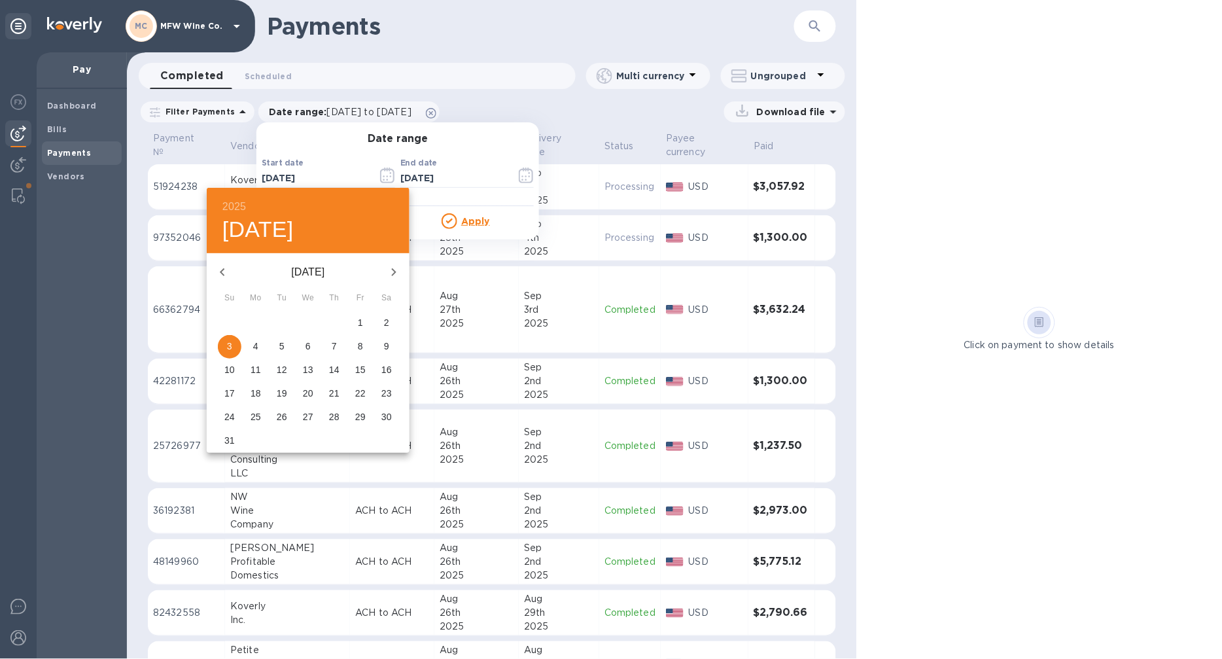
click at [226, 270] on icon "button" at bounding box center [223, 272] width 16 height 16
click at [283, 323] on p "1" at bounding box center [281, 322] width 5 height 13
type input "07/01/2025"
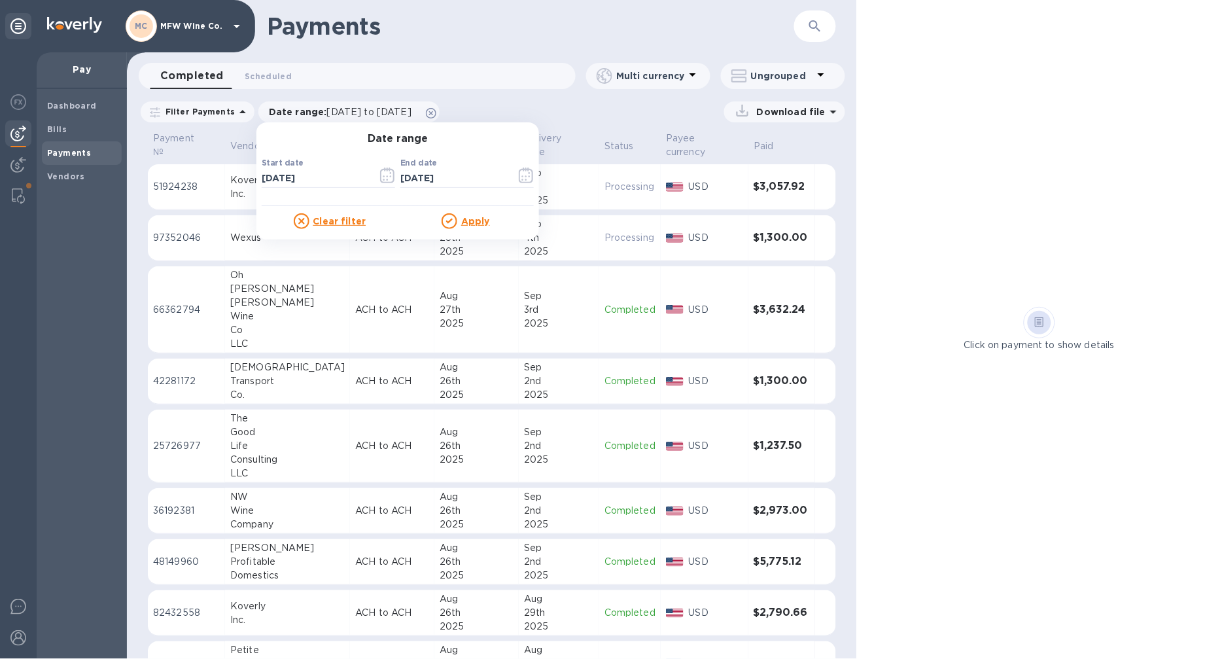
click at [462, 224] on u "Apply" at bounding box center [475, 221] width 29 height 10
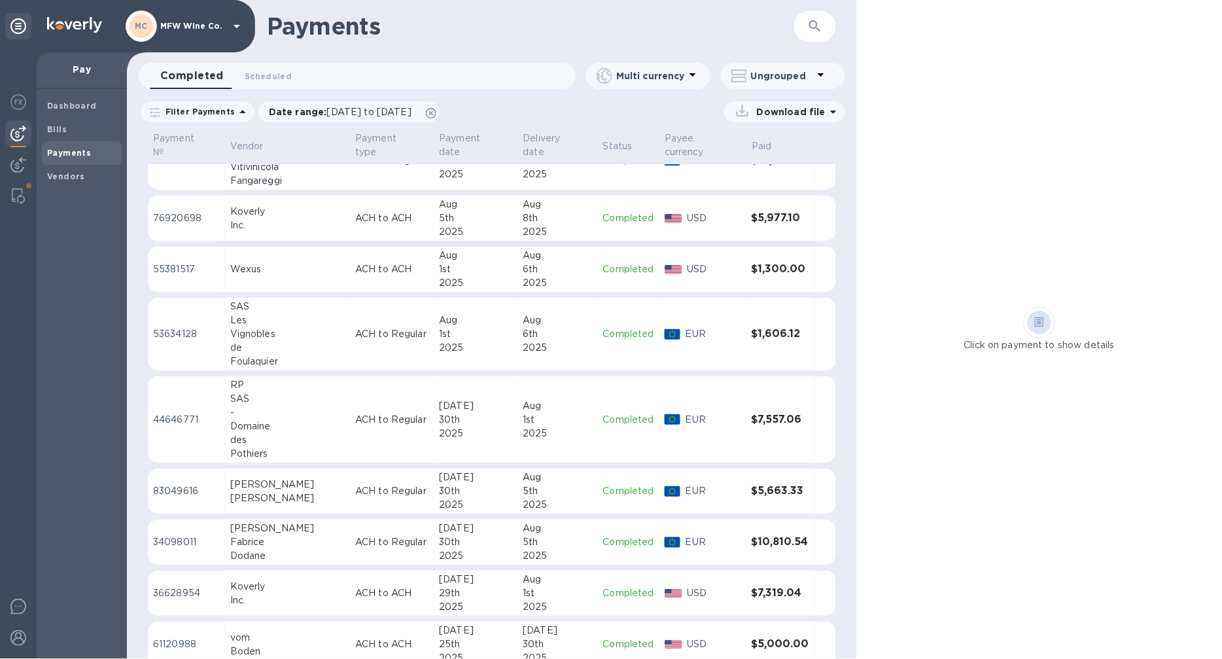
scroll to position [1383, 0]
click at [449, 412] on div "30th" at bounding box center [475, 418] width 73 height 14
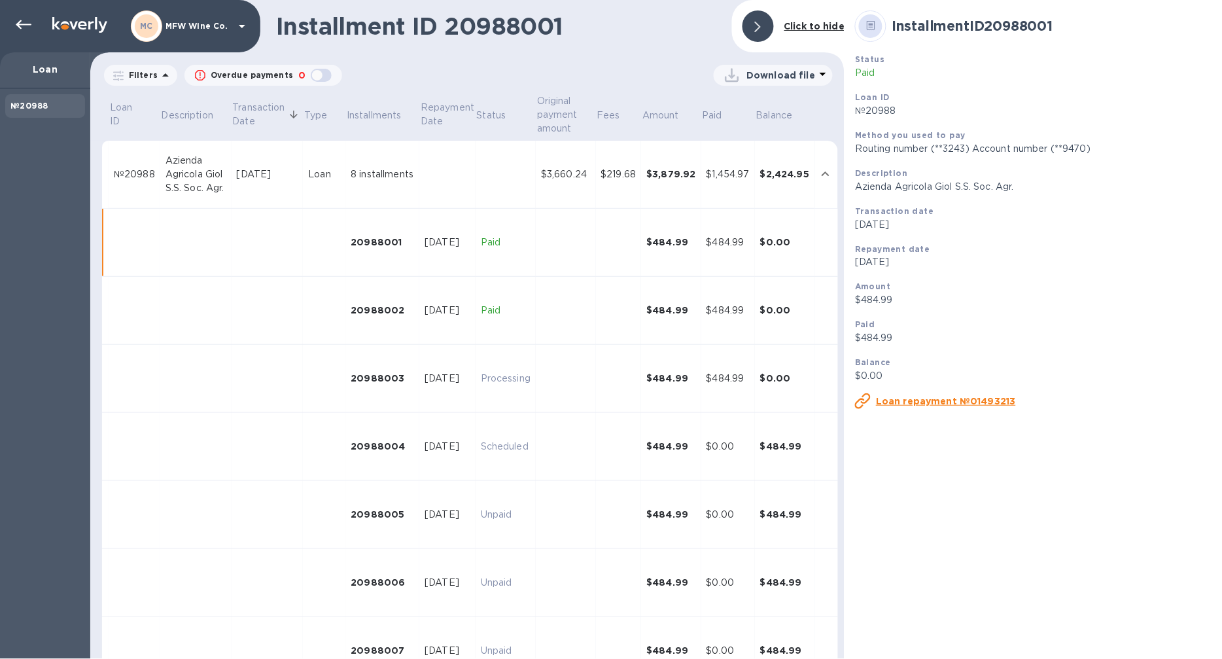
scroll to position [50, 0]
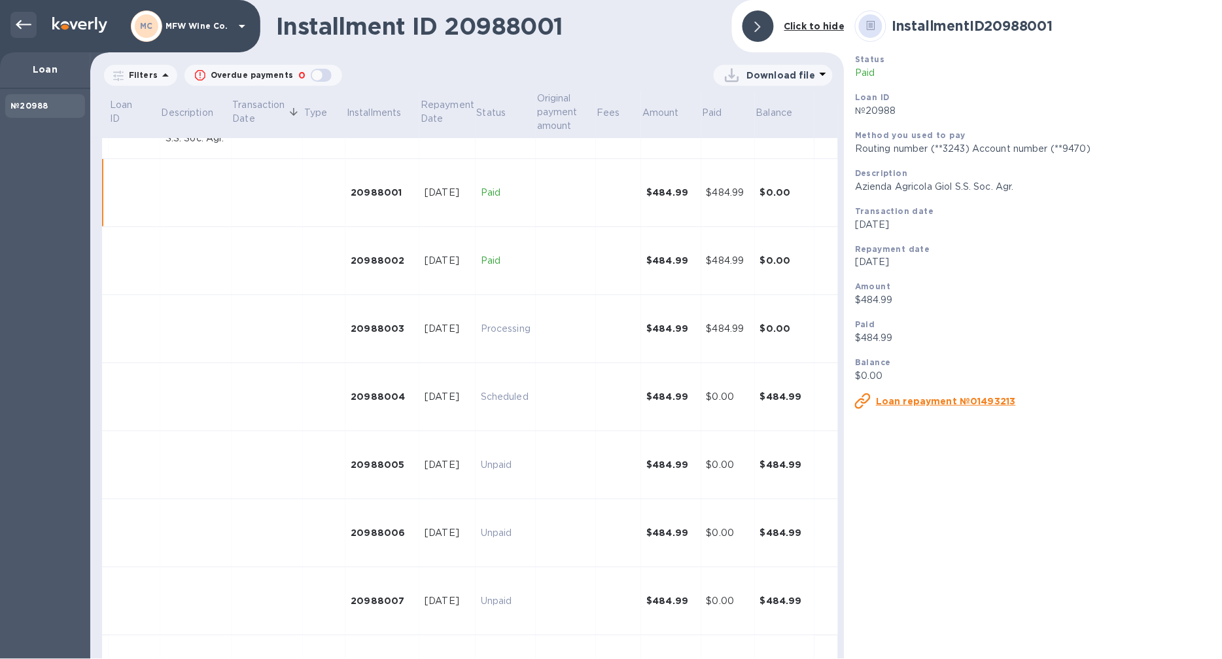
click at [27, 21] on icon at bounding box center [24, 25] width 16 height 16
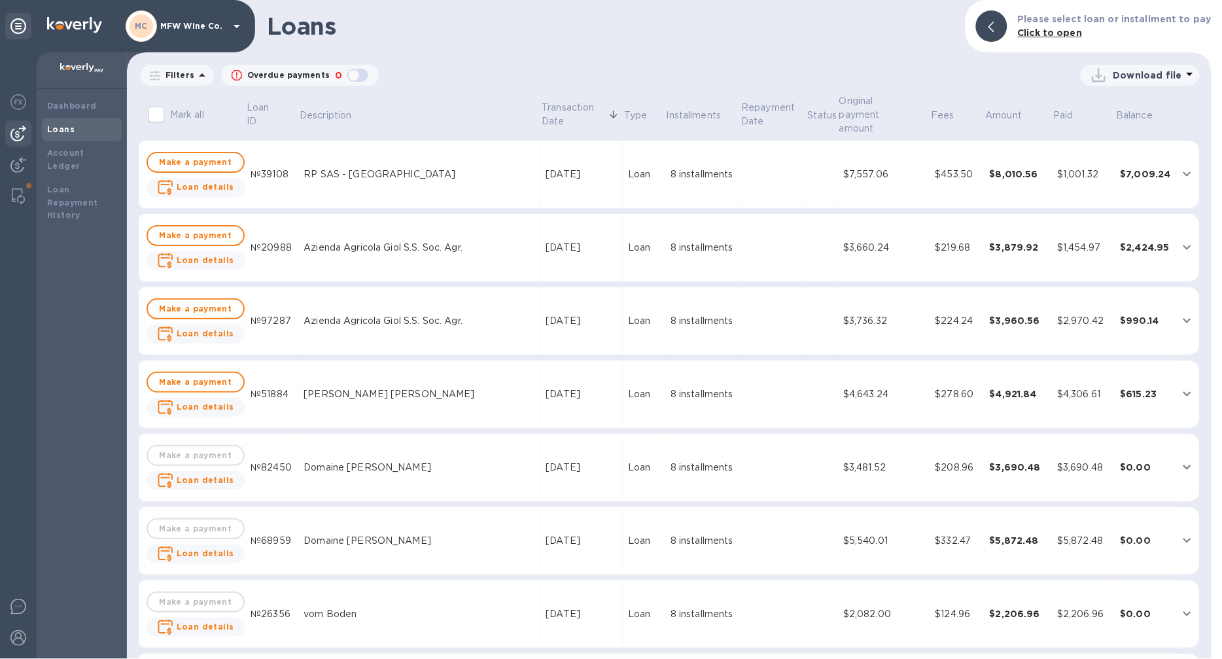
click at [22, 123] on div at bounding box center [18, 133] width 26 height 26
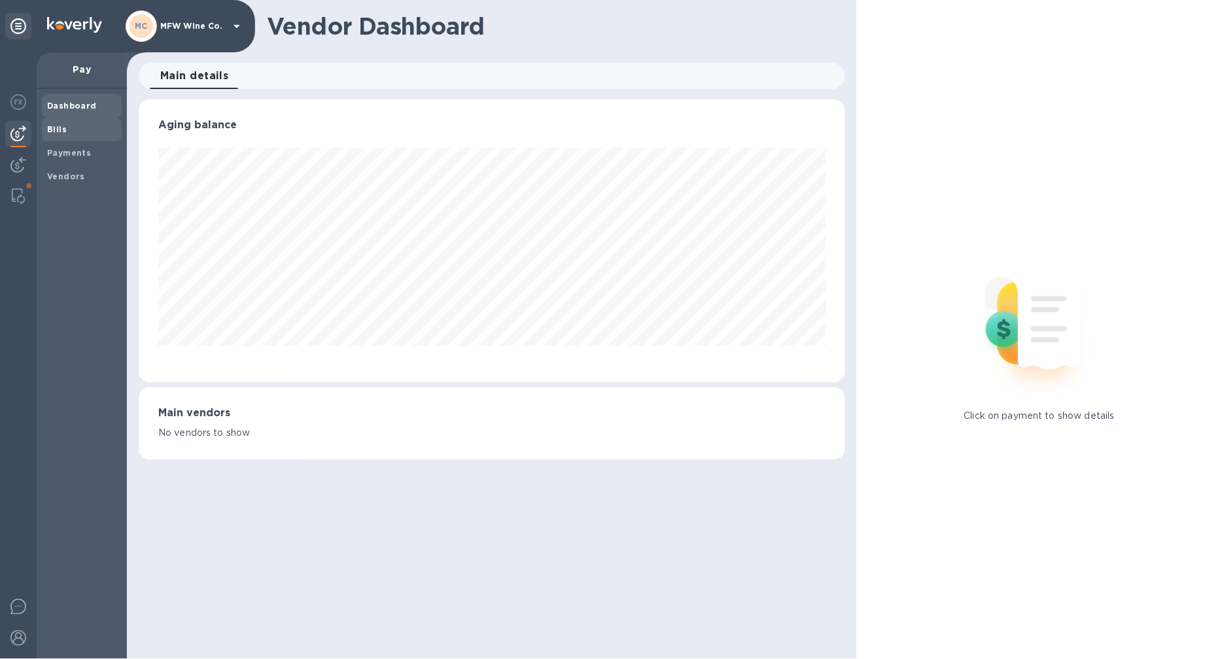
scroll to position [283, 707]
click at [67, 131] on span "Bills" at bounding box center [81, 129] width 69 height 13
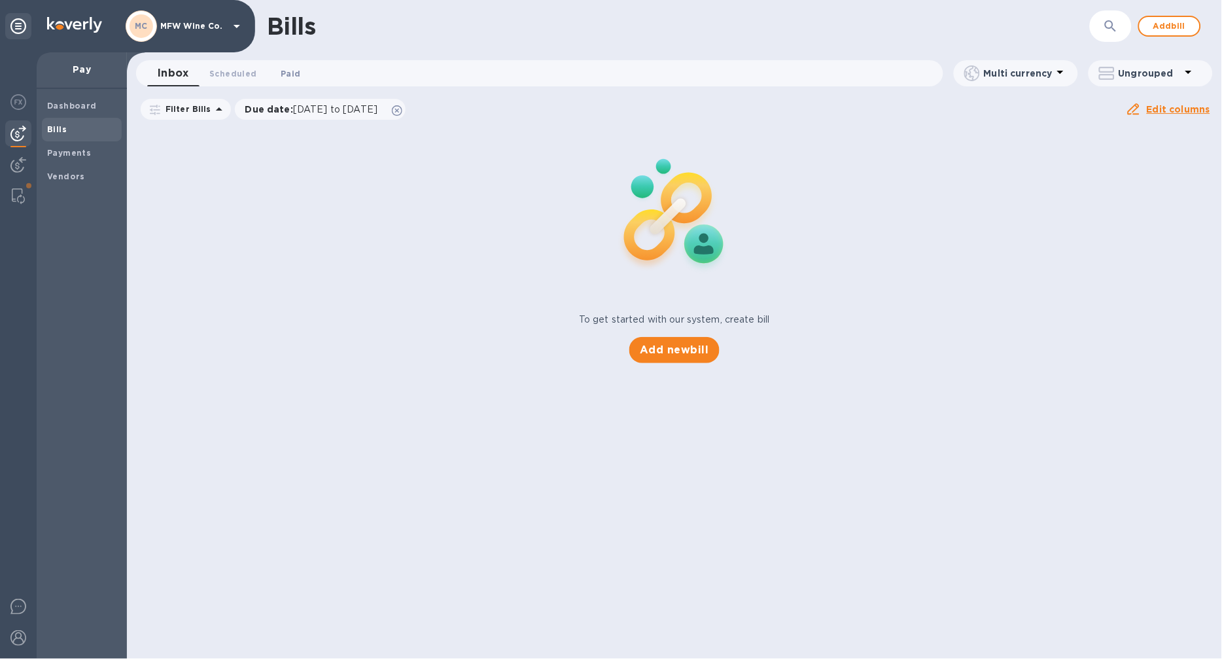
click at [296, 74] on span "Paid 0" at bounding box center [291, 74] width 20 height 14
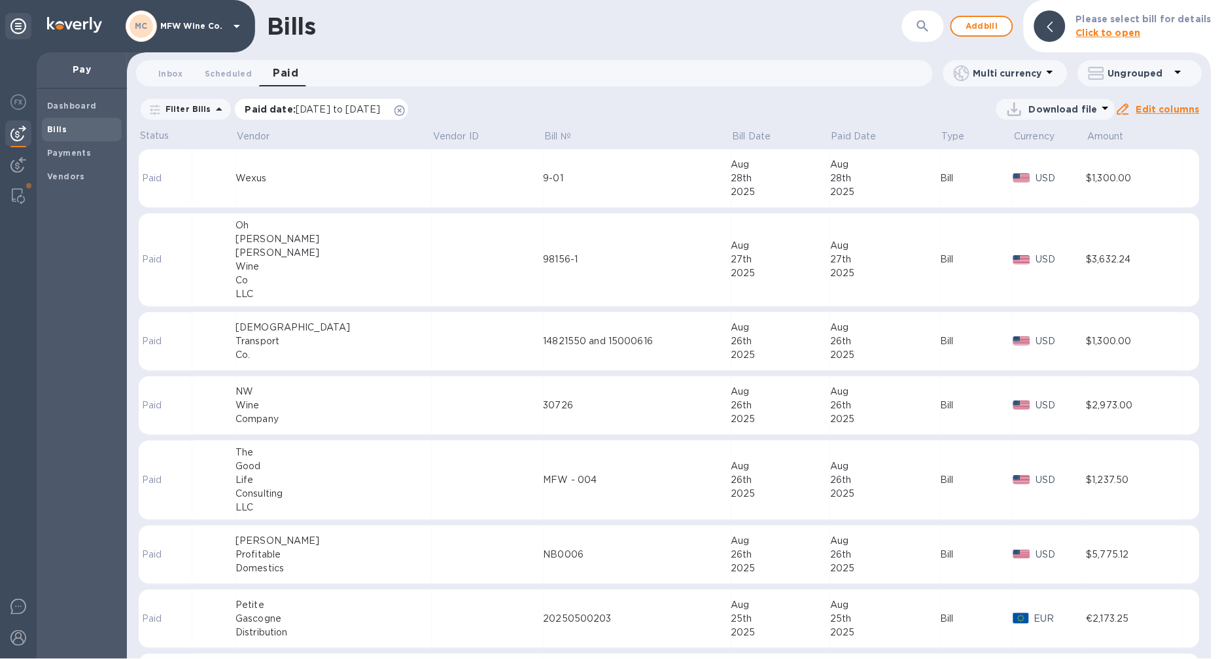
click at [321, 99] on div "Paid date : 08/03/2025 to 09/03/2025" at bounding box center [322, 109] width 174 height 21
click at [321, 111] on span "[DATE] to [DATE]" at bounding box center [338, 109] width 84 height 10
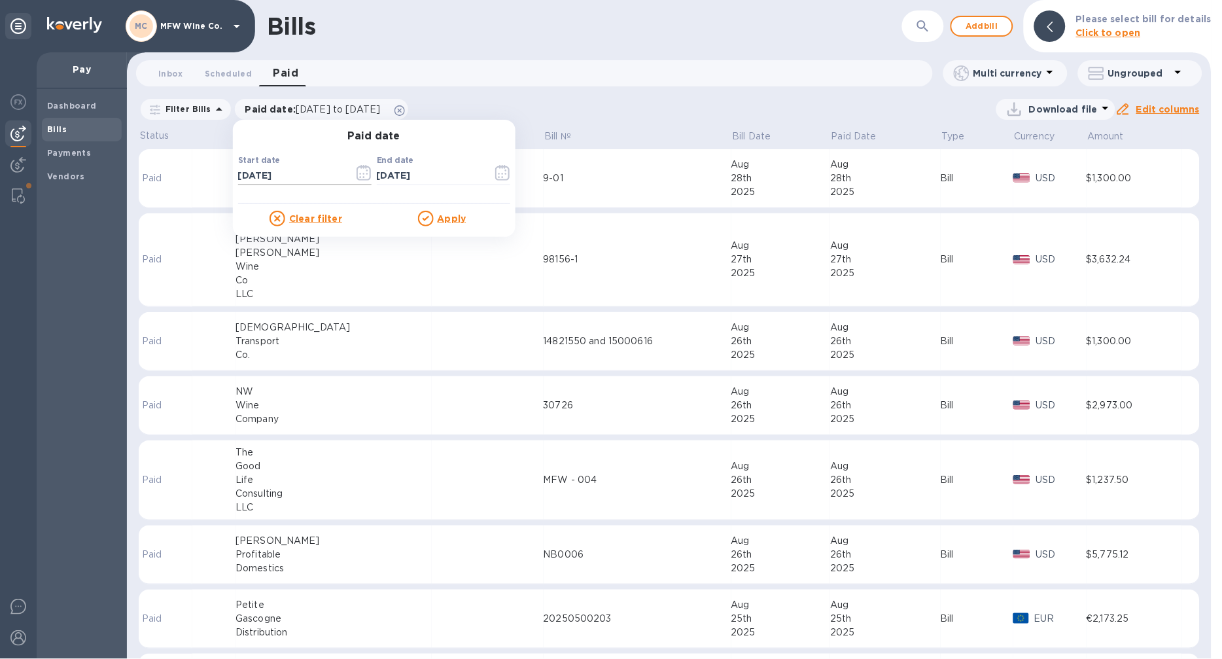
click at [311, 171] on input "08/03/2025" at bounding box center [290, 176] width 105 height 20
click at [357, 171] on icon "button" at bounding box center [364, 173] width 15 height 16
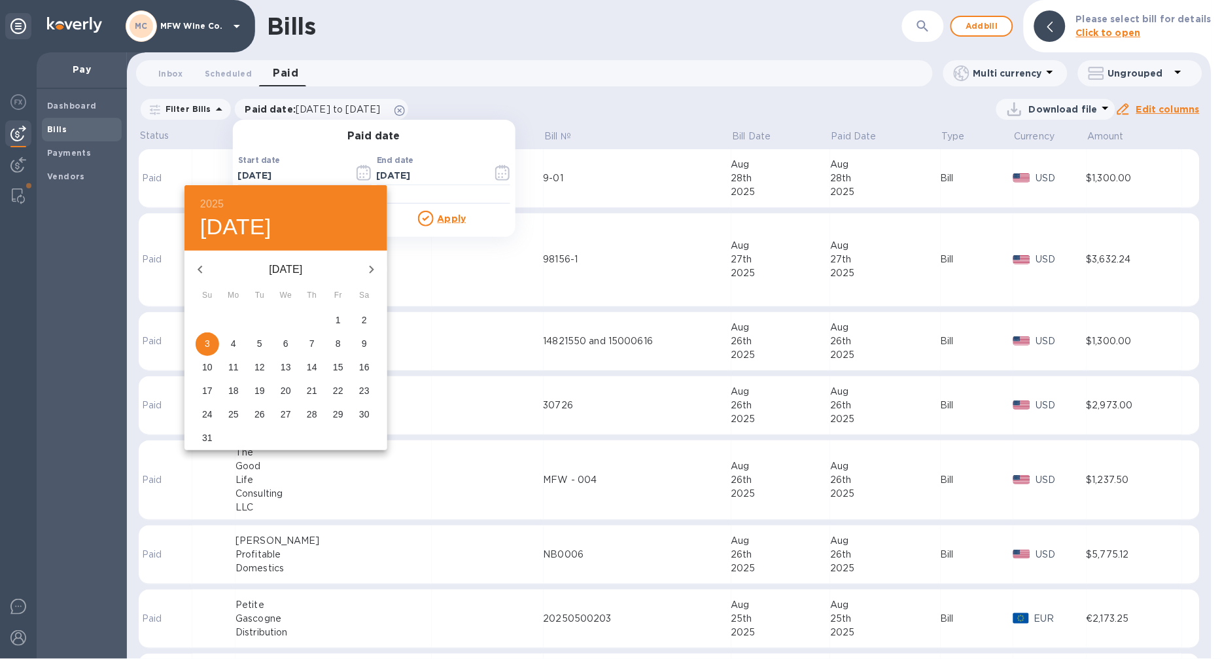
click at [205, 276] on icon "button" at bounding box center [200, 270] width 16 height 16
click at [266, 319] on span "1" at bounding box center [260, 319] width 24 height 13
type input "07/01/2025"
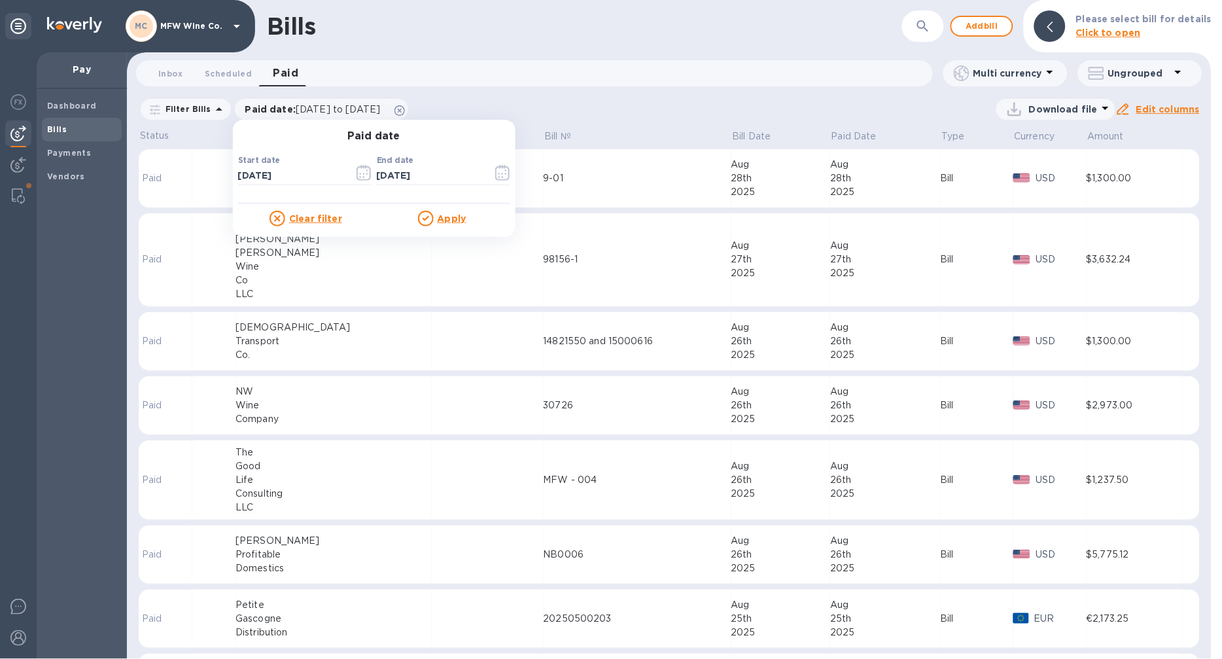
click at [458, 214] on u "Apply" at bounding box center [452, 218] width 29 height 10
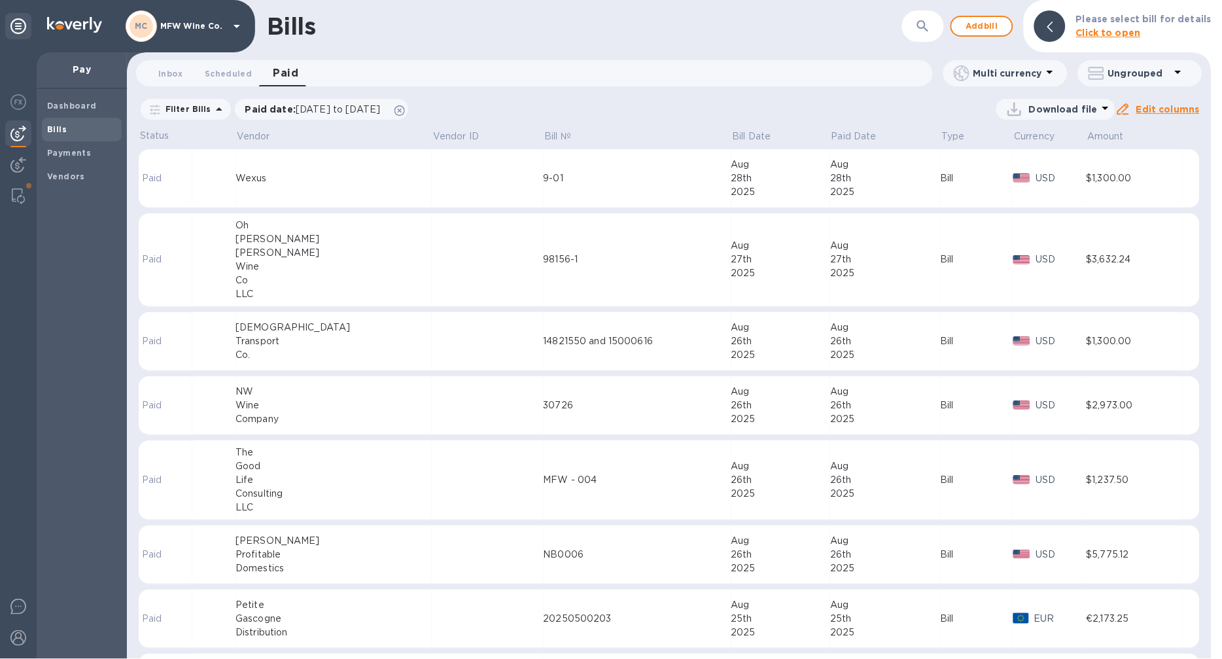
scroll to position [1743, 0]
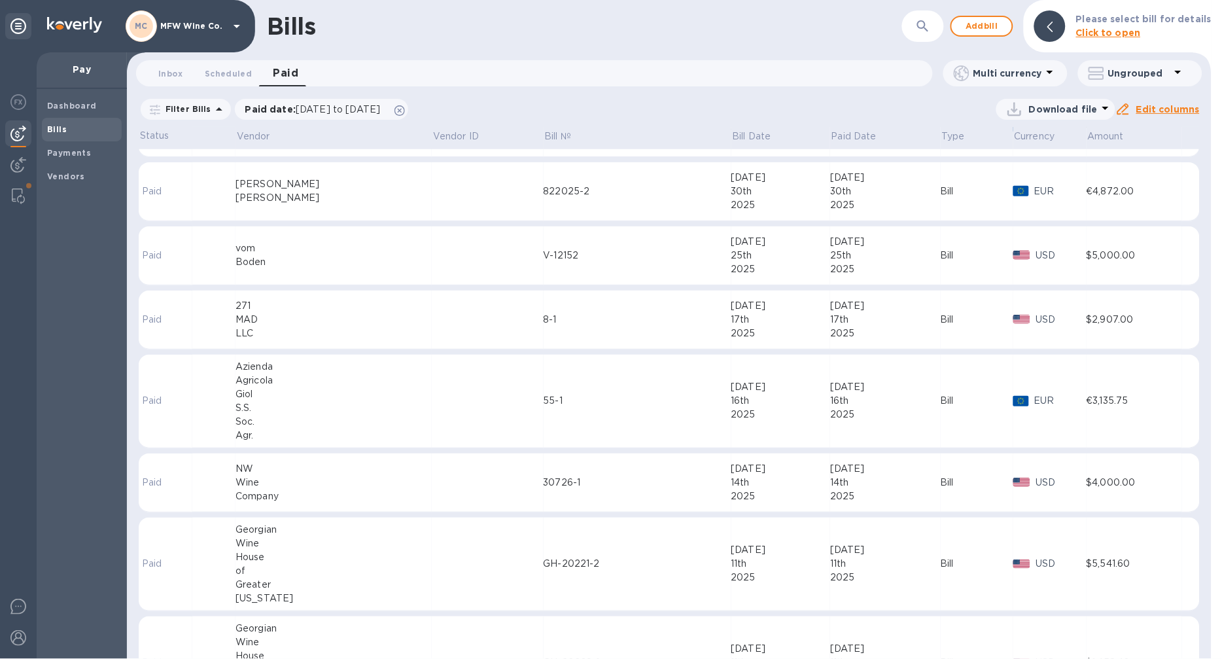
click at [602, 402] on div "55-1" at bounding box center [638, 401] width 188 height 14
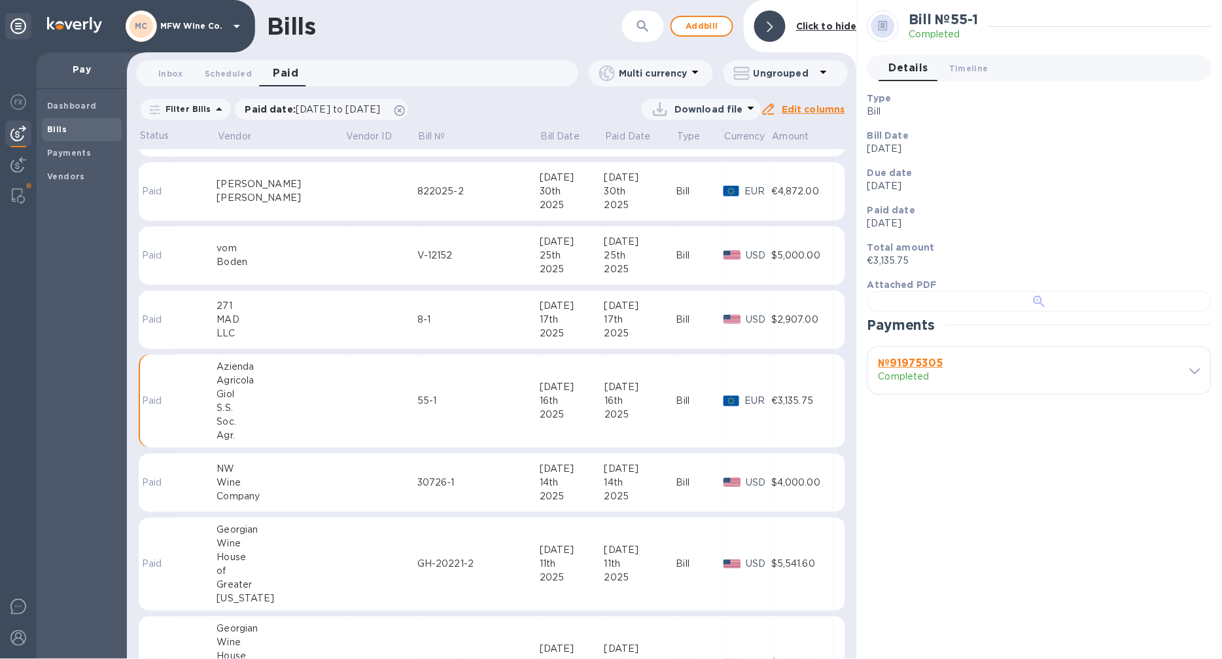
scroll to position [220, 0]
click at [996, 291] on div at bounding box center [1039, 301] width 344 height 20
click at [915, 369] on b "№ 91975305" at bounding box center [911, 363] width 65 height 12
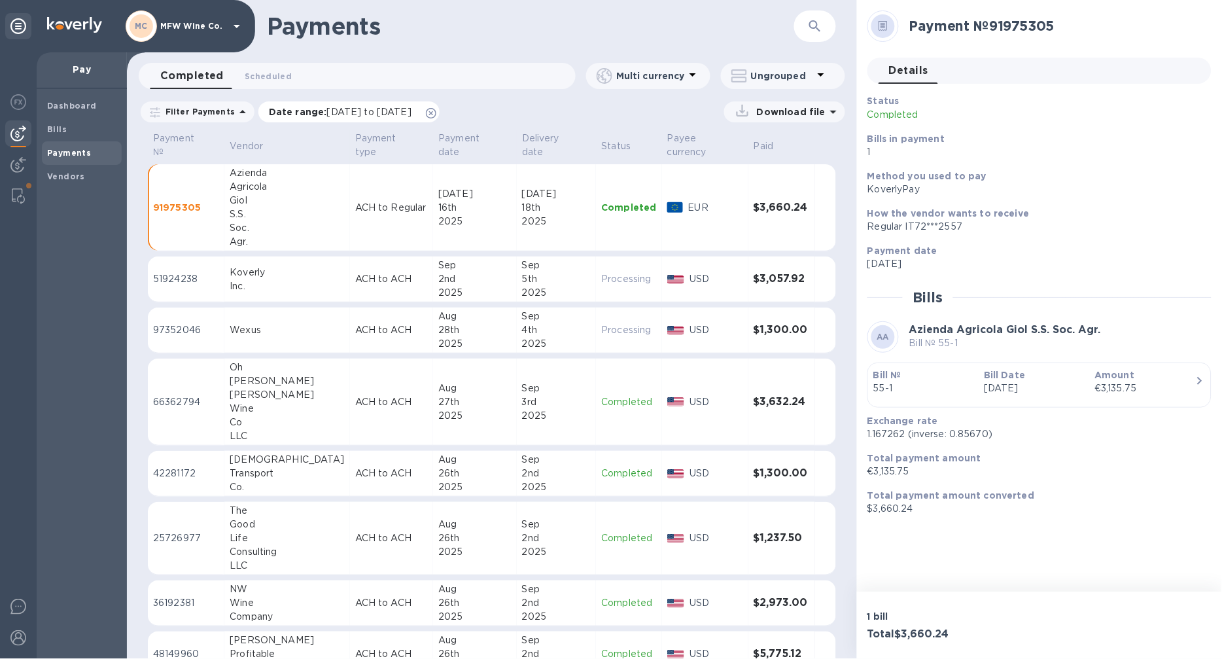
click at [347, 113] on span "[DATE] to [DATE]" at bounding box center [369, 112] width 84 height 10
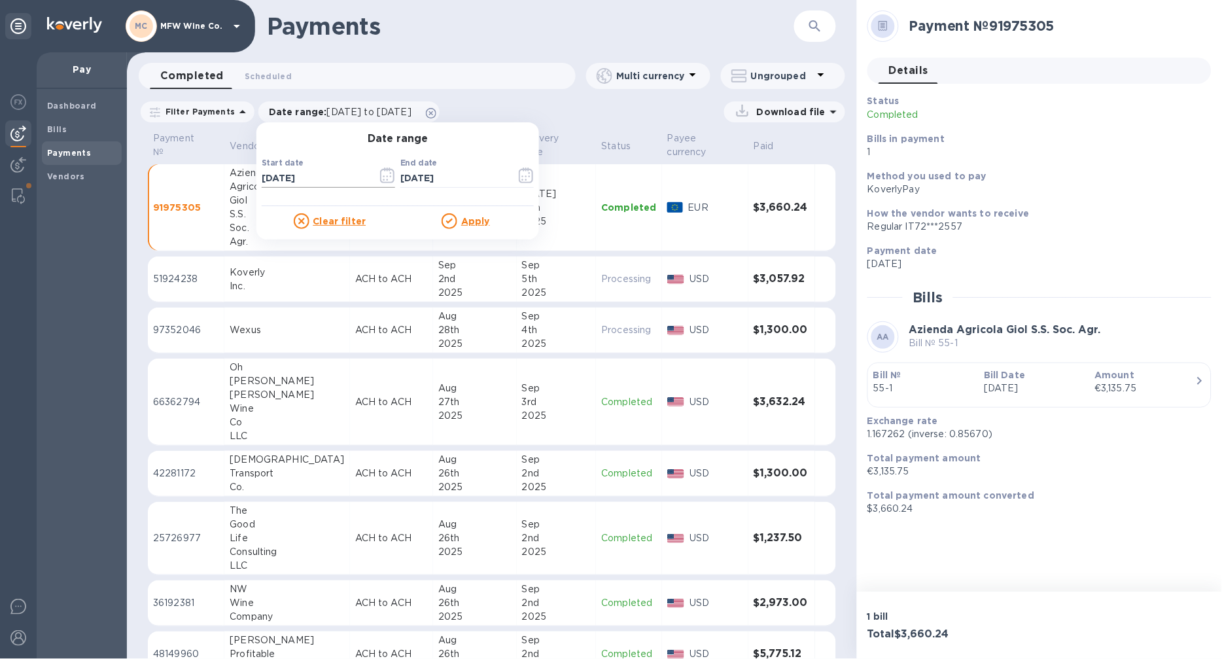
click at [380, 173] on icon "button" at bounding box center [387, 175] width 15 height 16
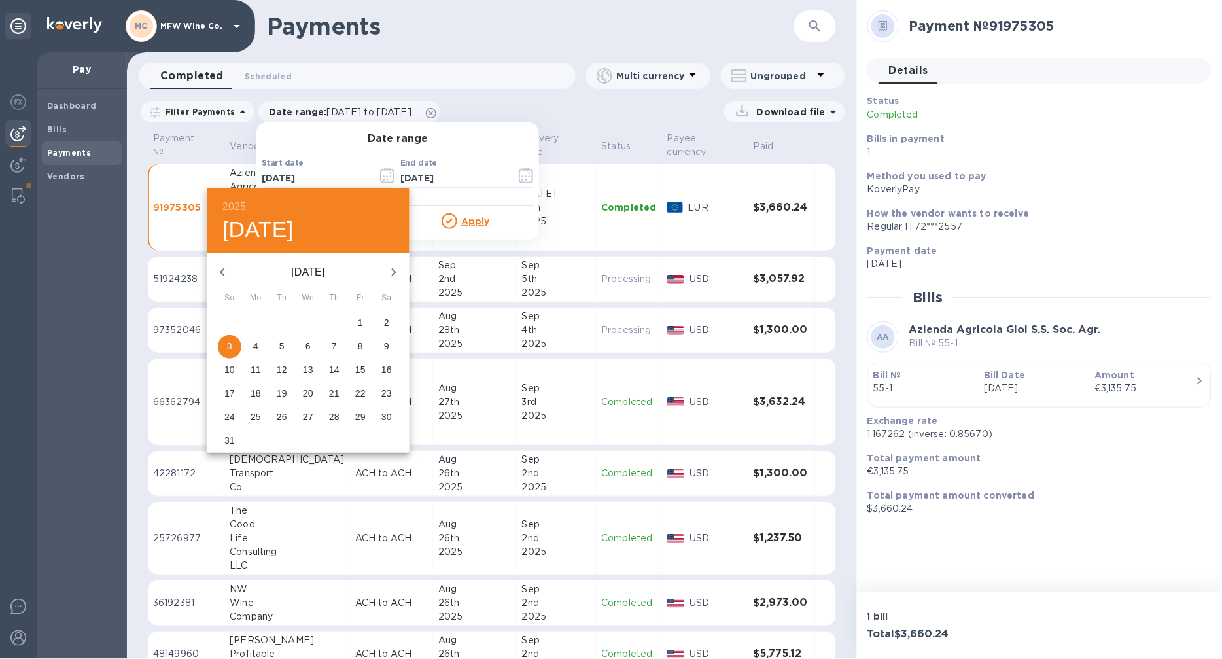
click at [222, 270] on icon "button" at bounding box center [222, 272] width 5 height 8
click at [285, 319] on span "1" at bounding box center [282, 322] width 24 height 13
type input "07/01/2025"
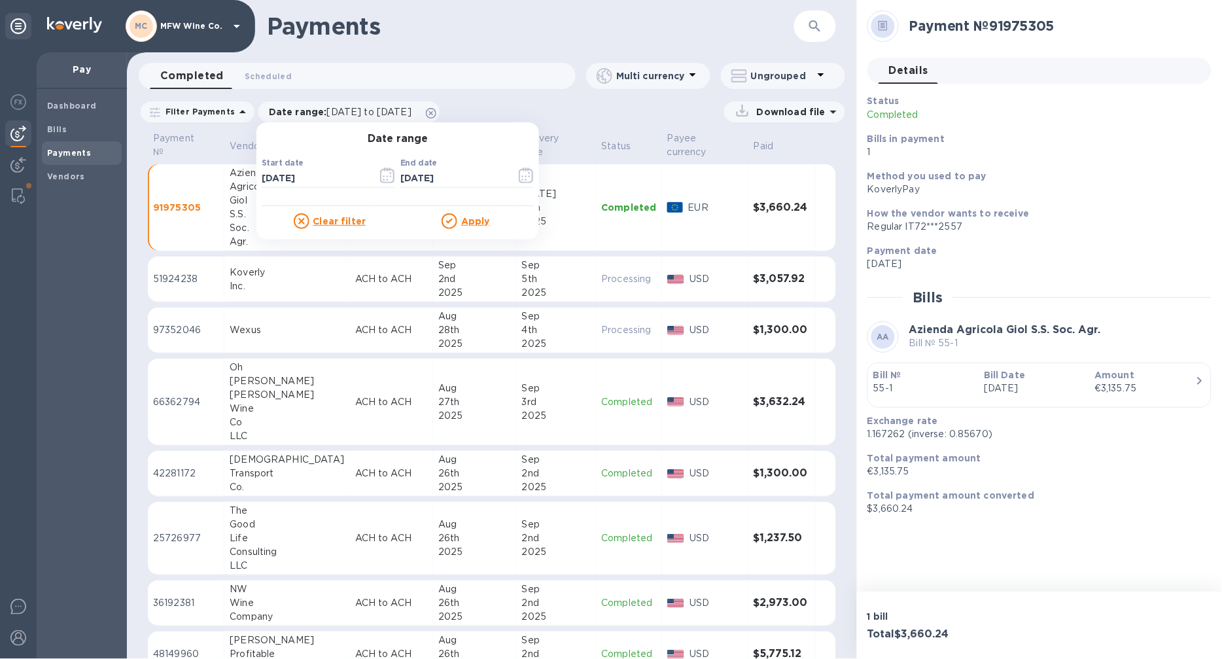
click at [463, 218] on u "Apply" at bounding box center [475, 221] width 29 height 10
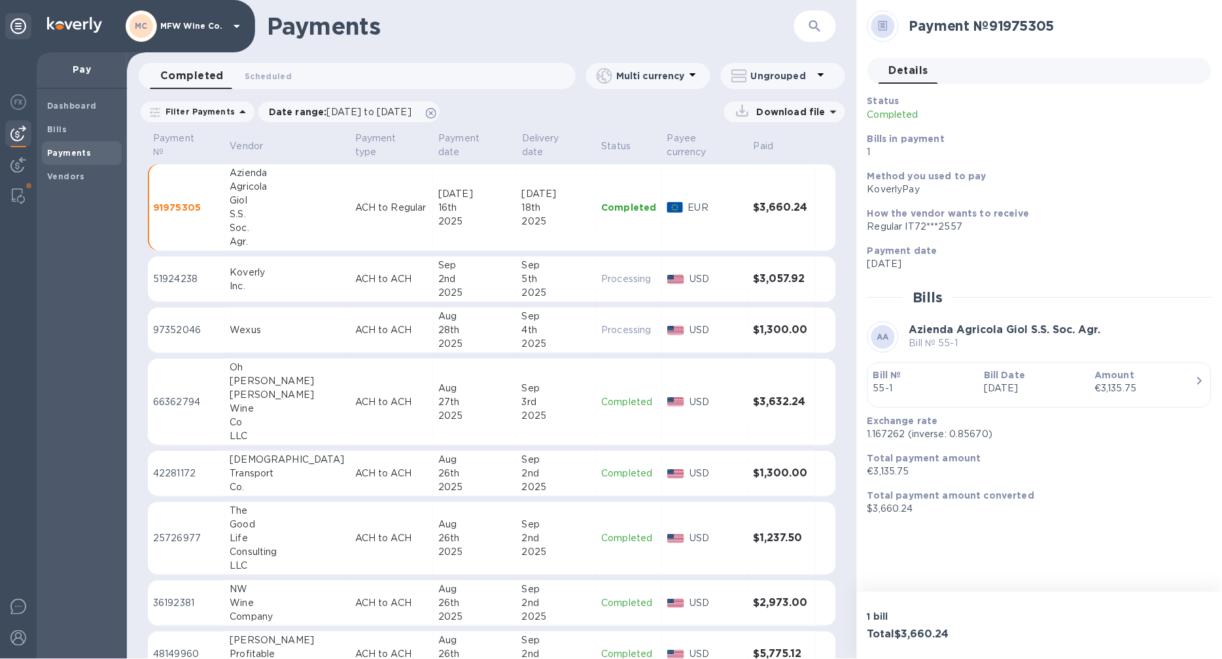
click at [847, 236] on div "Payment № Vendor Payment type Payment date Delivery date Status Payee currency …" at bounding box center [492, 394] width 730 height 529
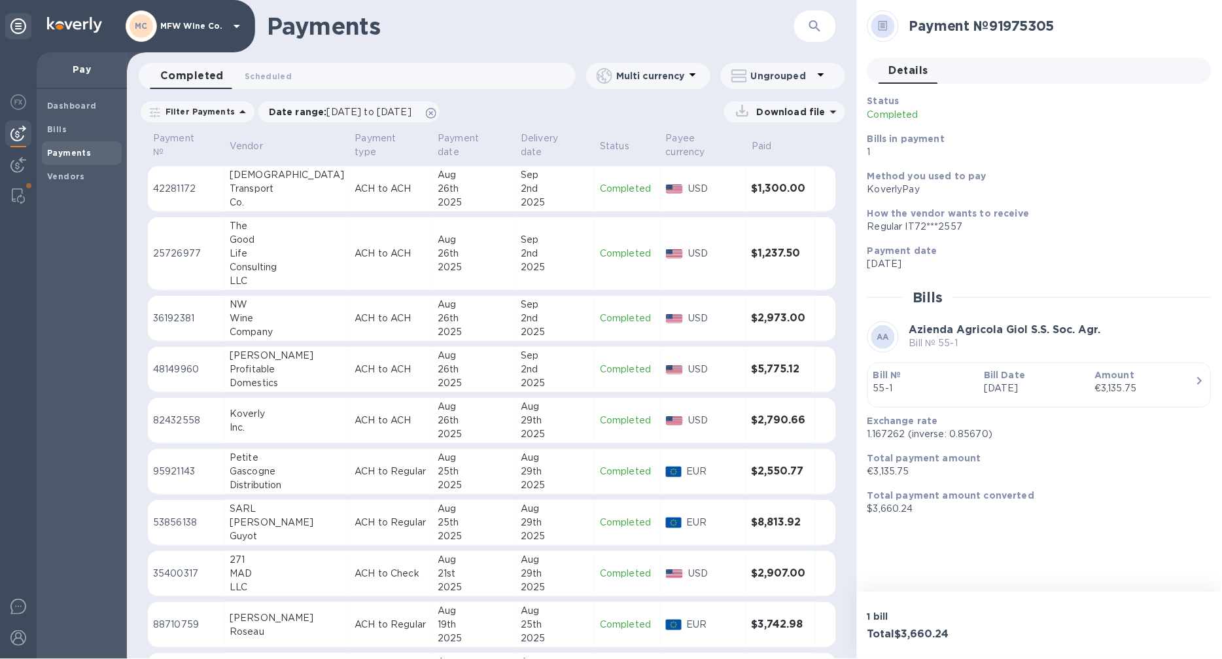
scroll to position [436, 0]
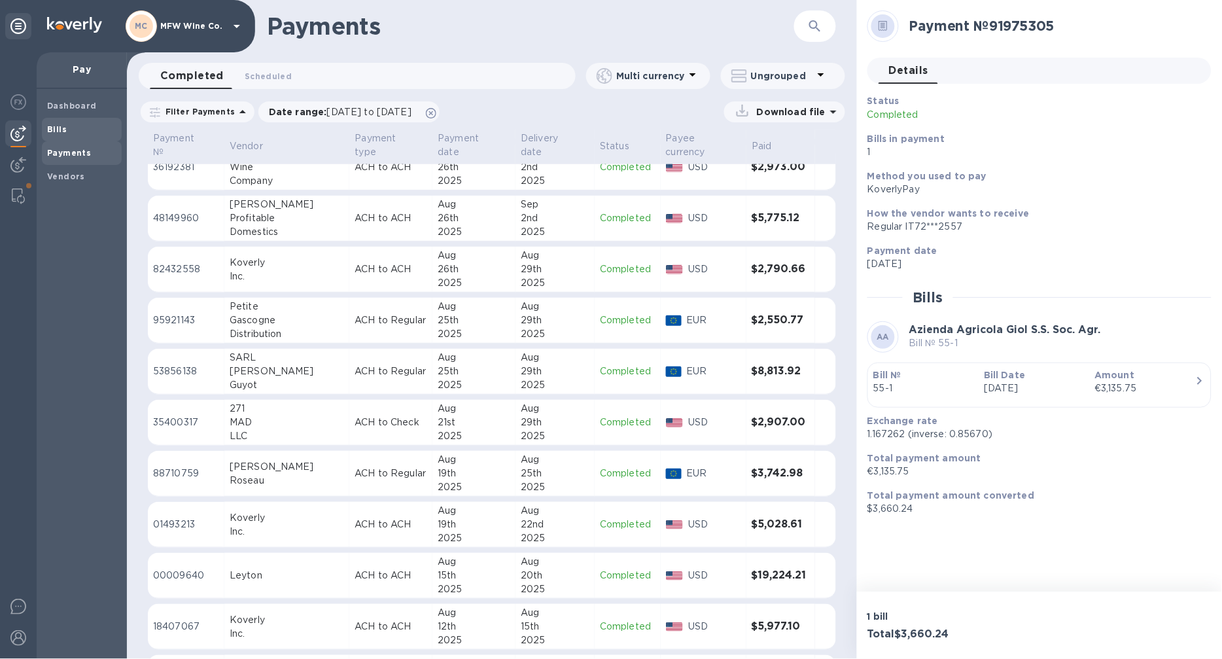
click at [63, 134] on span "Bills" at bounding box center [57, 129] width 20 height 13
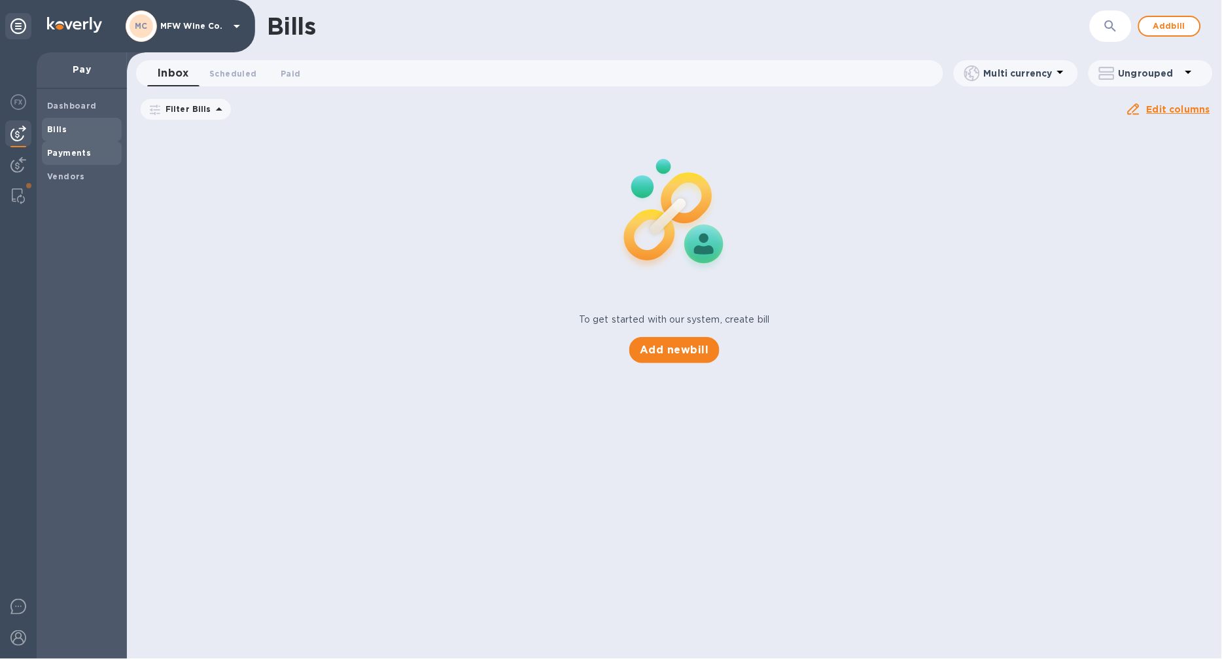
click at [59, 150] on b "Payments" at bounding box center [69, 153] width 44 height 10
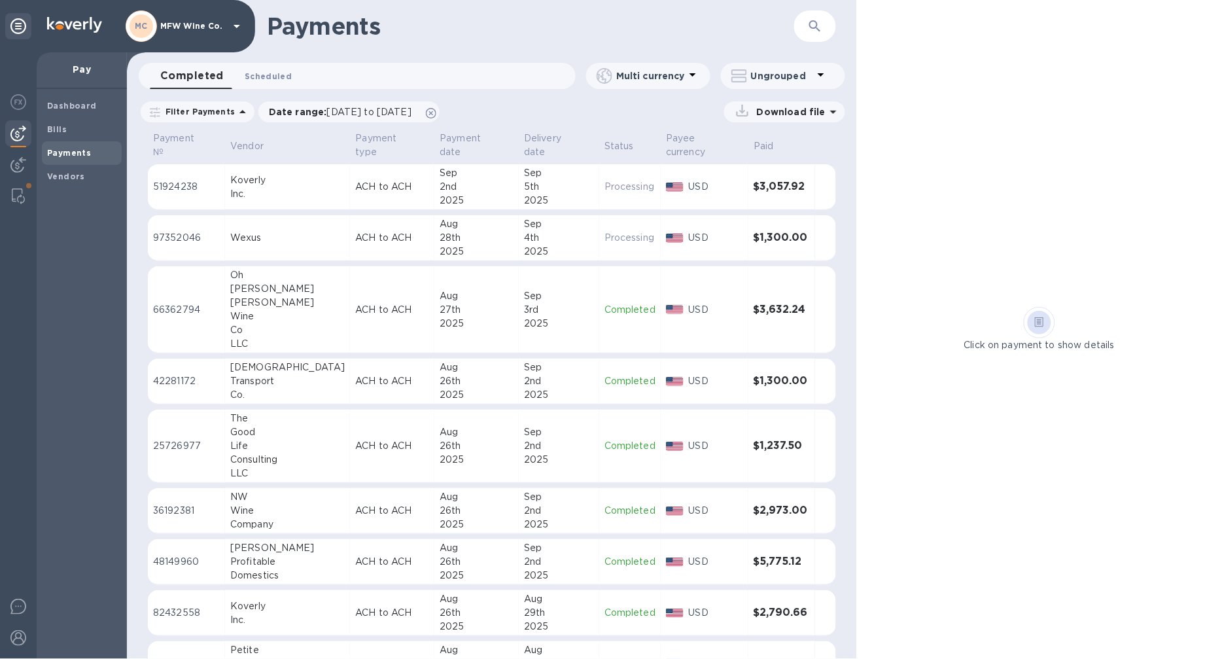
click at [283, 79] on span "Scheduled 0" at bounding box center [268, 76] width 47 height 14
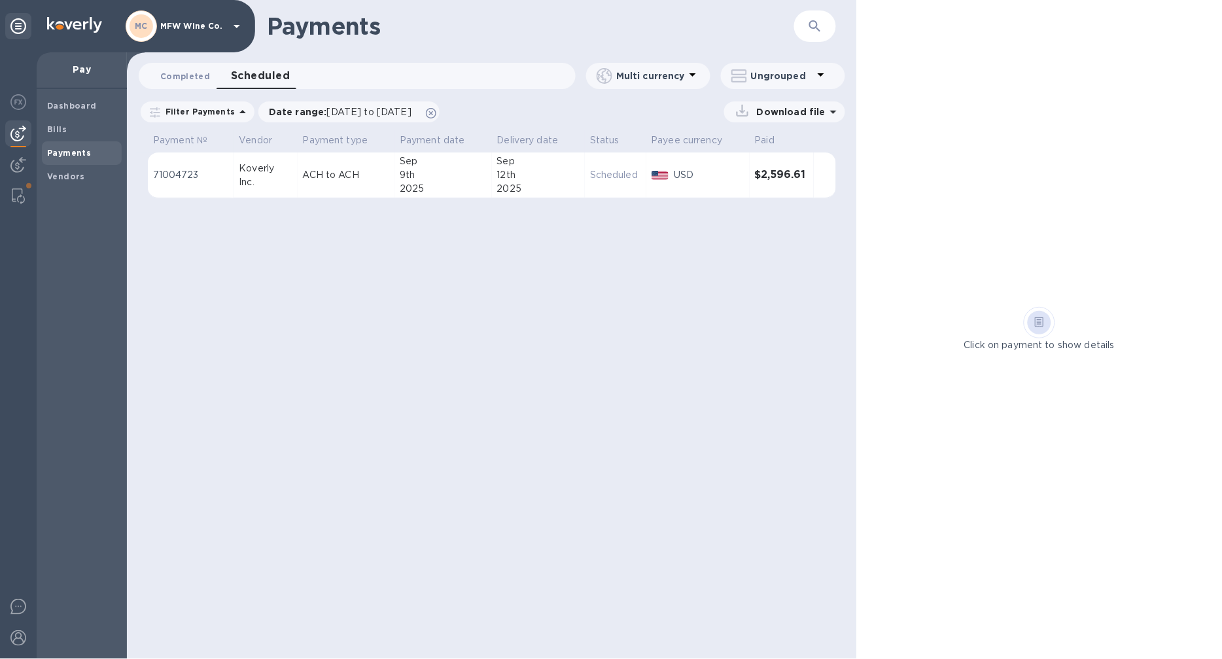
click at [178, 75] on span "Completed 0" at bounding box center [185, 76] width 50 height 14
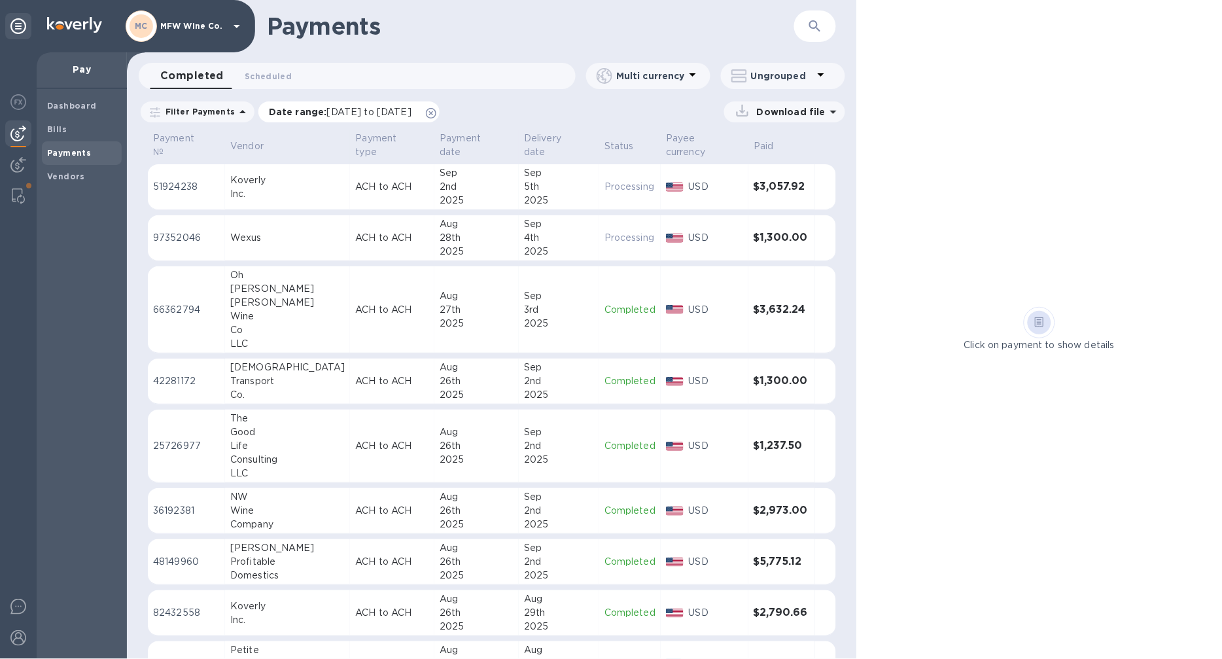
click at [355, 113] on span "[DATE] to [DATE]" at bounding box center [369, 112] width 84 height 10
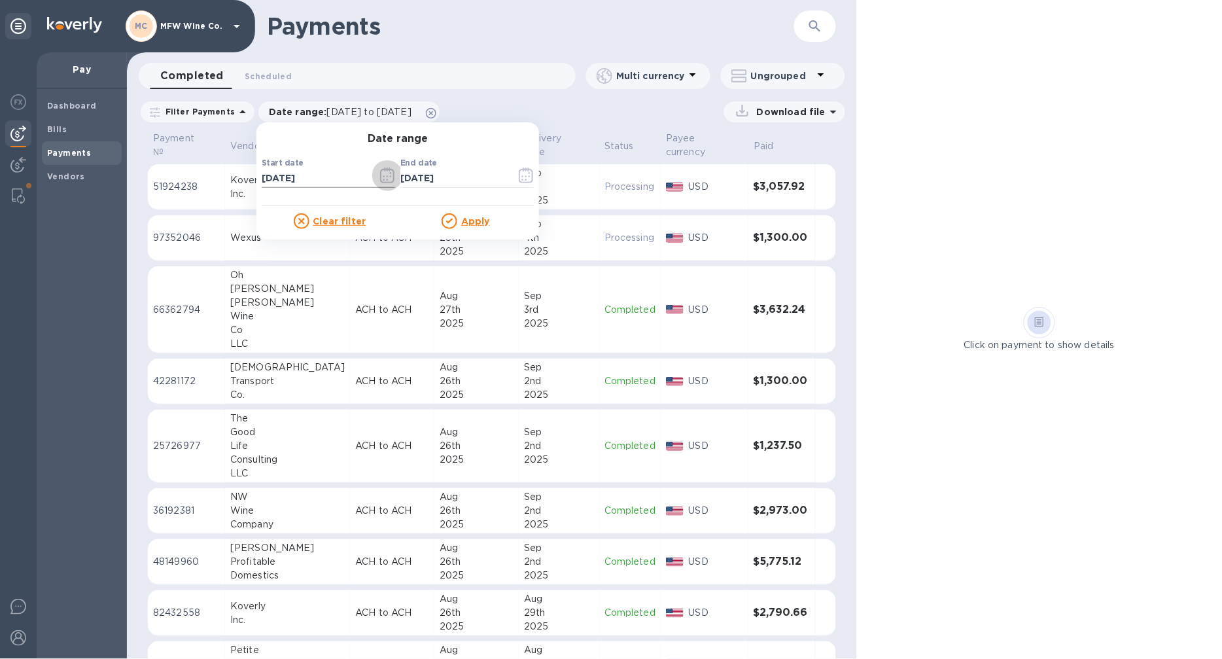
click at [380, 175] on icon "button" at bounding box center [387, 175] width 15 height 16
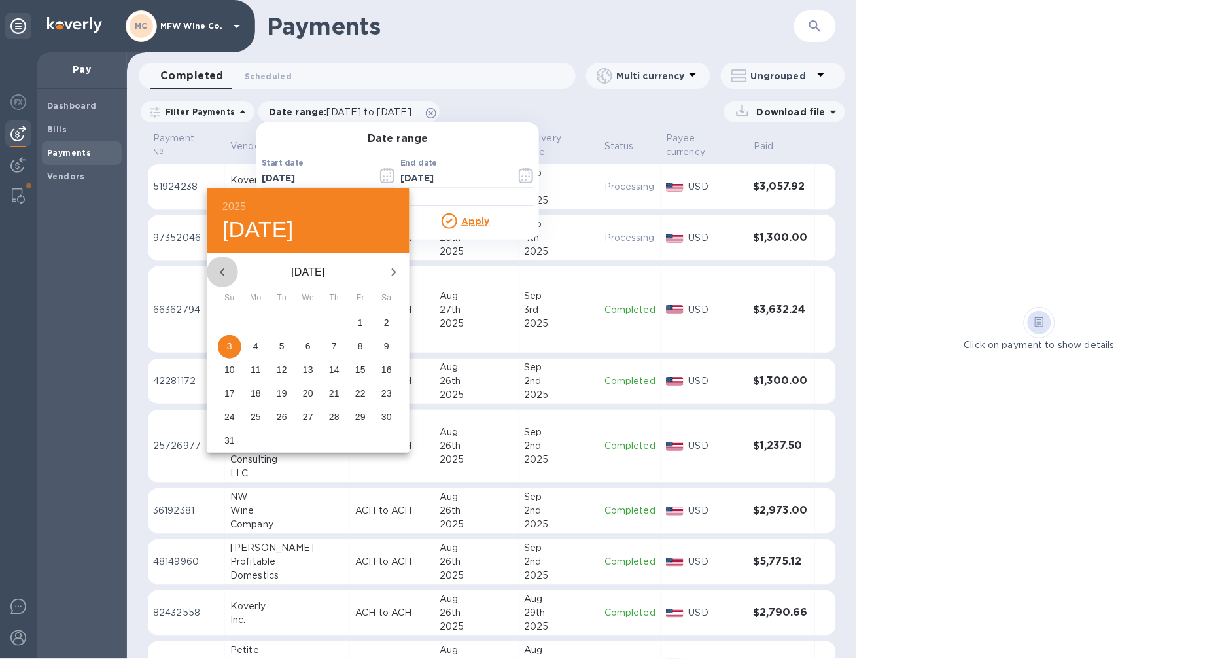
click at [220, 275] on icon "button" at bounding box center [223, 272] width 16 height 16
click at [291, 318] on span "1" at bounding box center [282, 322] width 24 height 13
type input "07/01/2025"
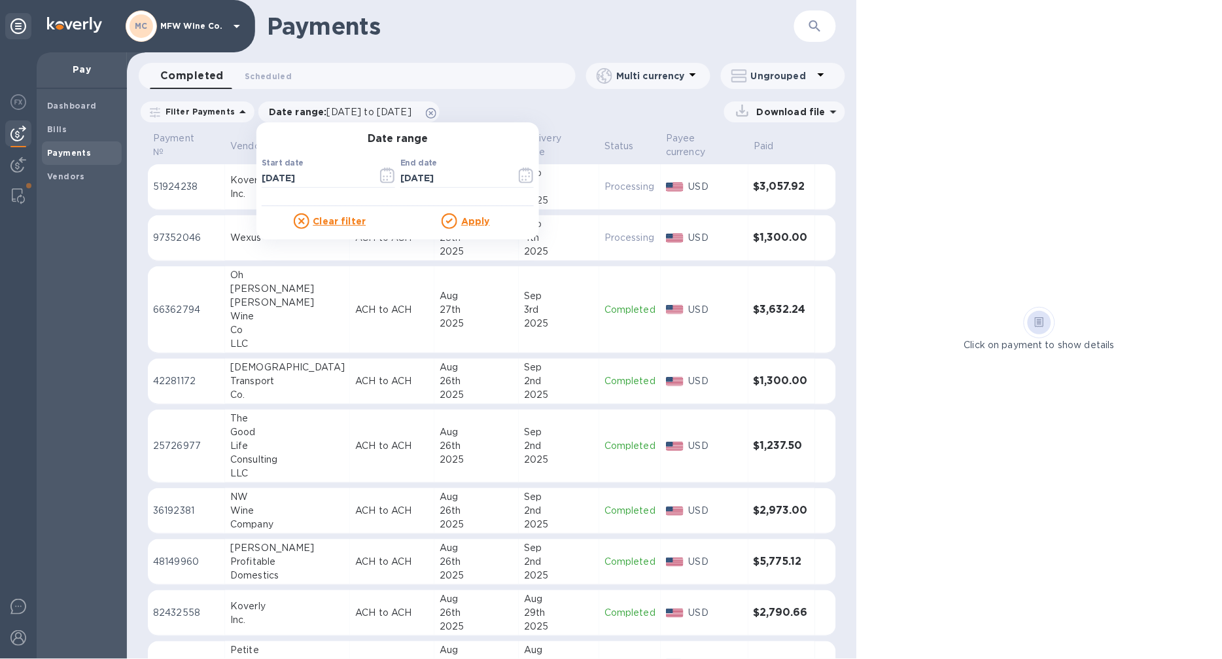
click at [453, 215] on div at bounding box center [452, 221] width 20 height 16
click at [451, 221] on icon at bounding box center [450, 221] width 16 height 16
click at [461, 220] on u "Apply" at bounding box center [475, 221] width 29 height 10
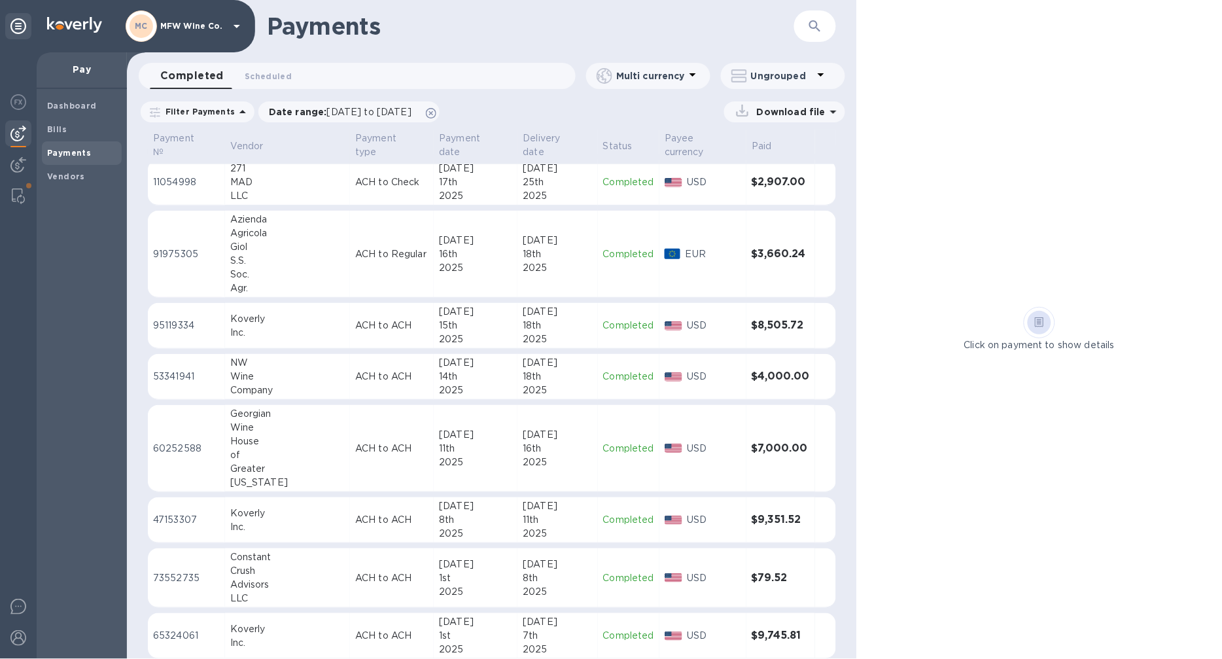
scroll to position [1946, 0]
click at [350, 266] on td "ACH to Regular" at bounding box center [392, 253] width 84 height 87
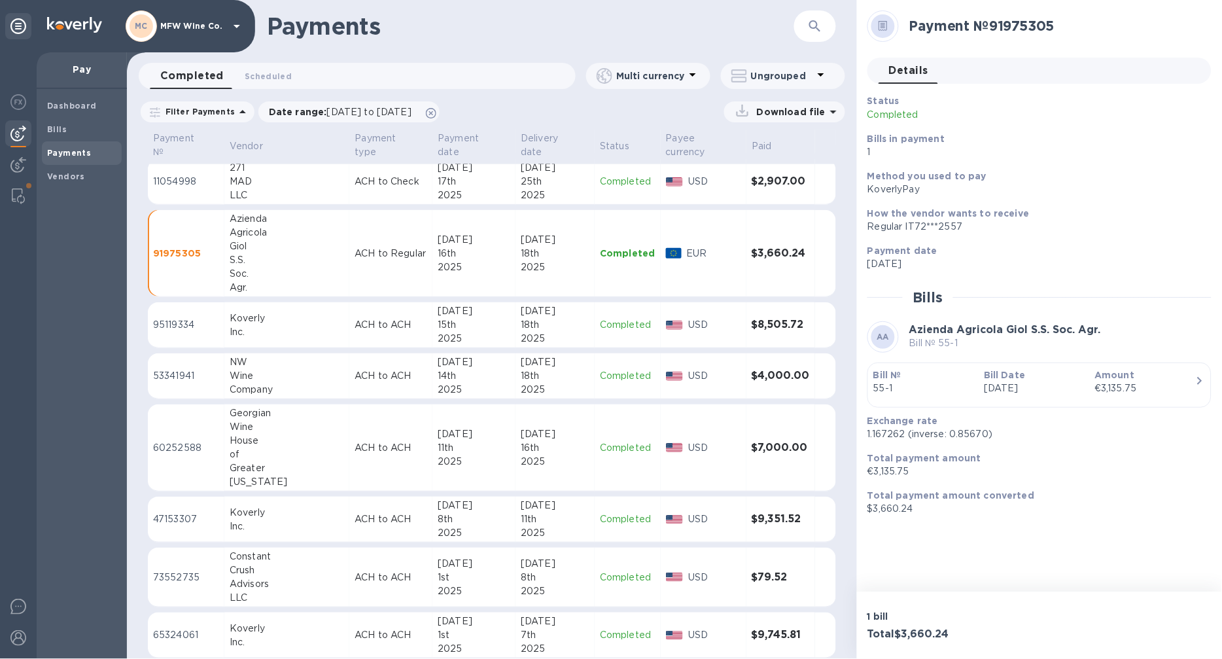
click at [898, 619] on p "1 bill" at bounding box center [950, 616] width 167 height 13
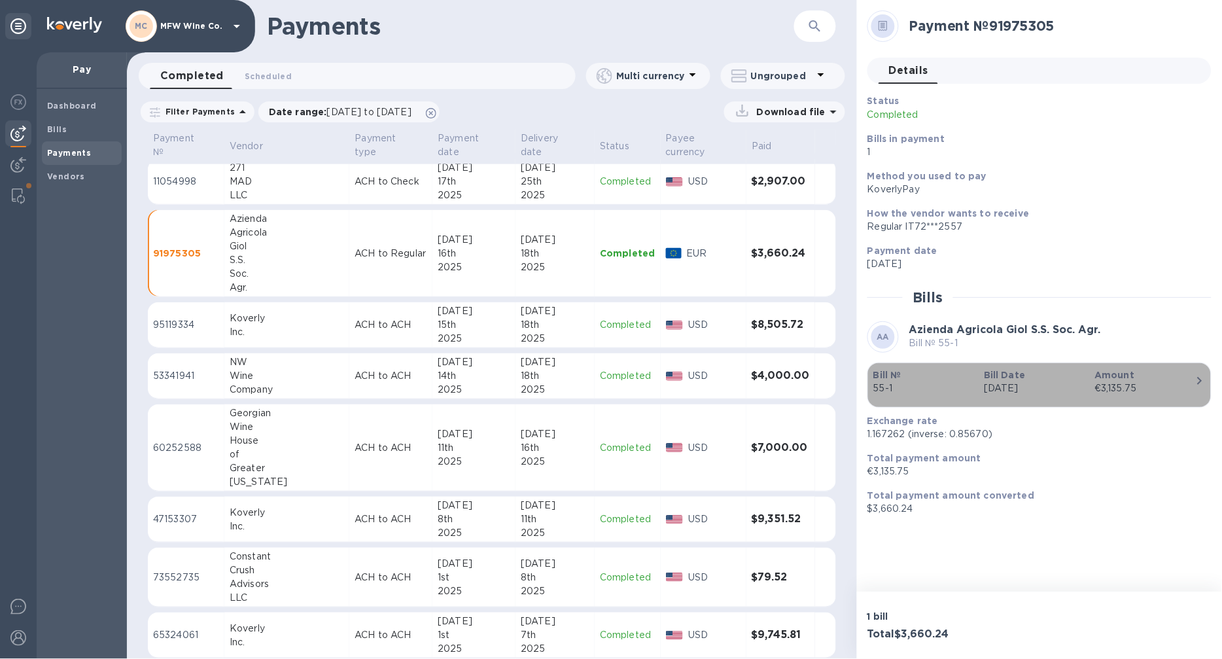
click at [895, 377] on b "Bill №" at bounding box center [887, 375] width 28 height 10
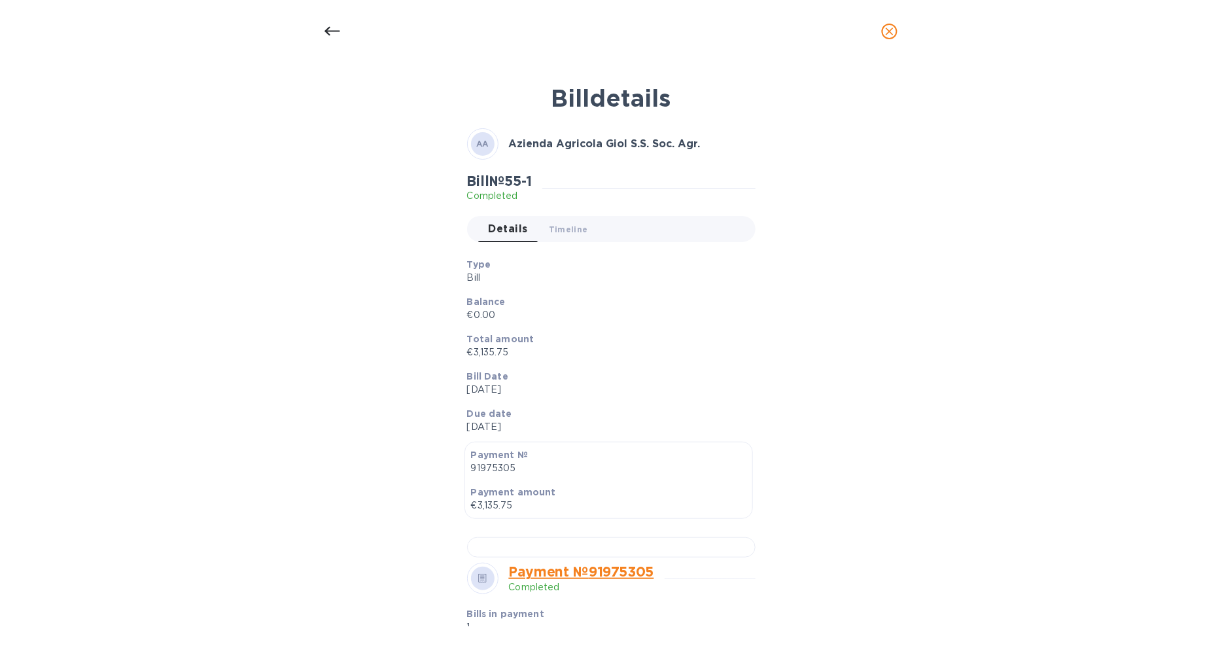
scroll to position [363, 0]
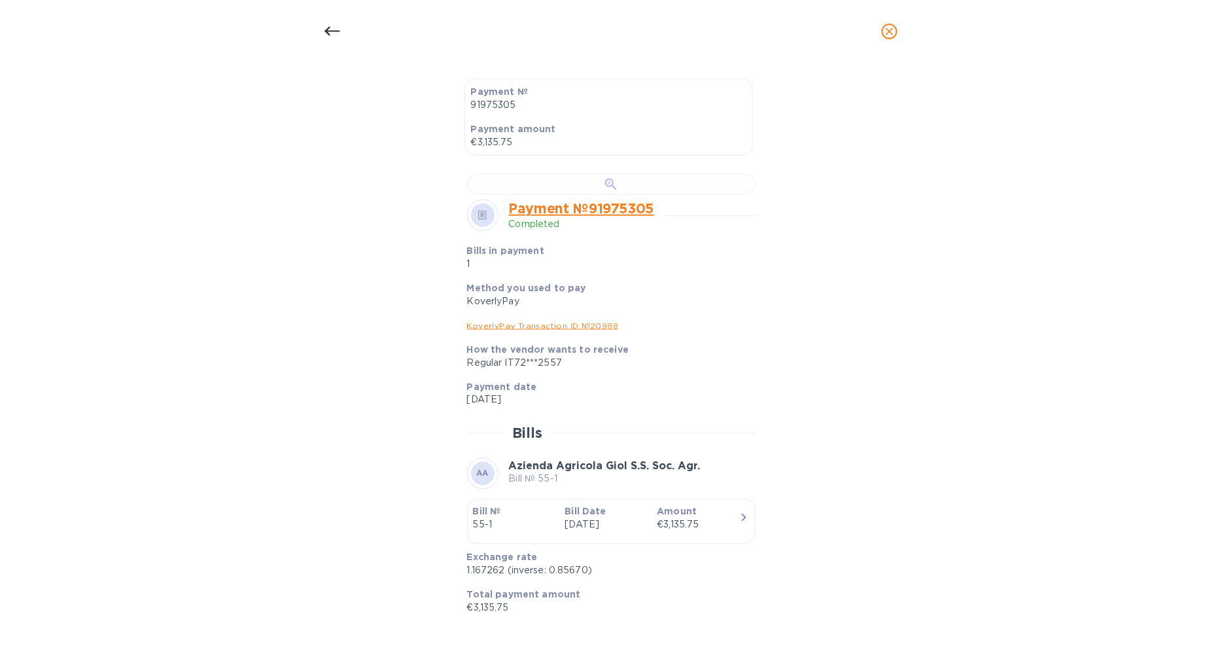
click at [594, 194] on div at bounding box center [611, 184] width 288 height 20
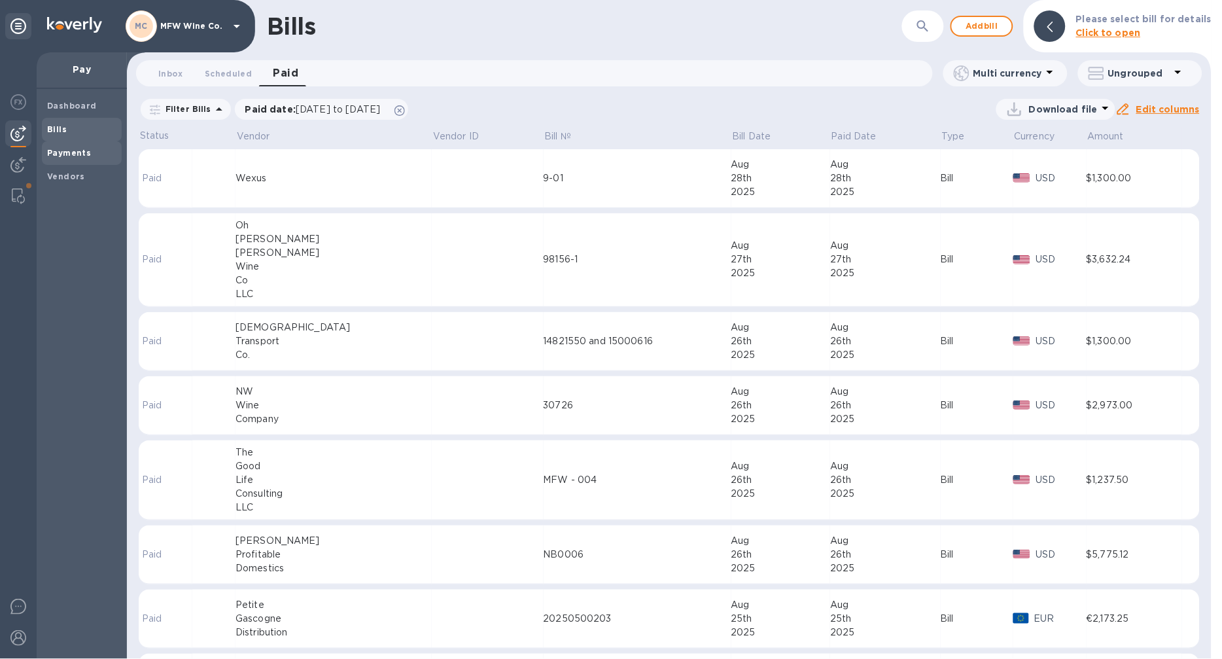
click at [69, 148] on b "Payments" at bounding box center [69, 153] width 44 height 10
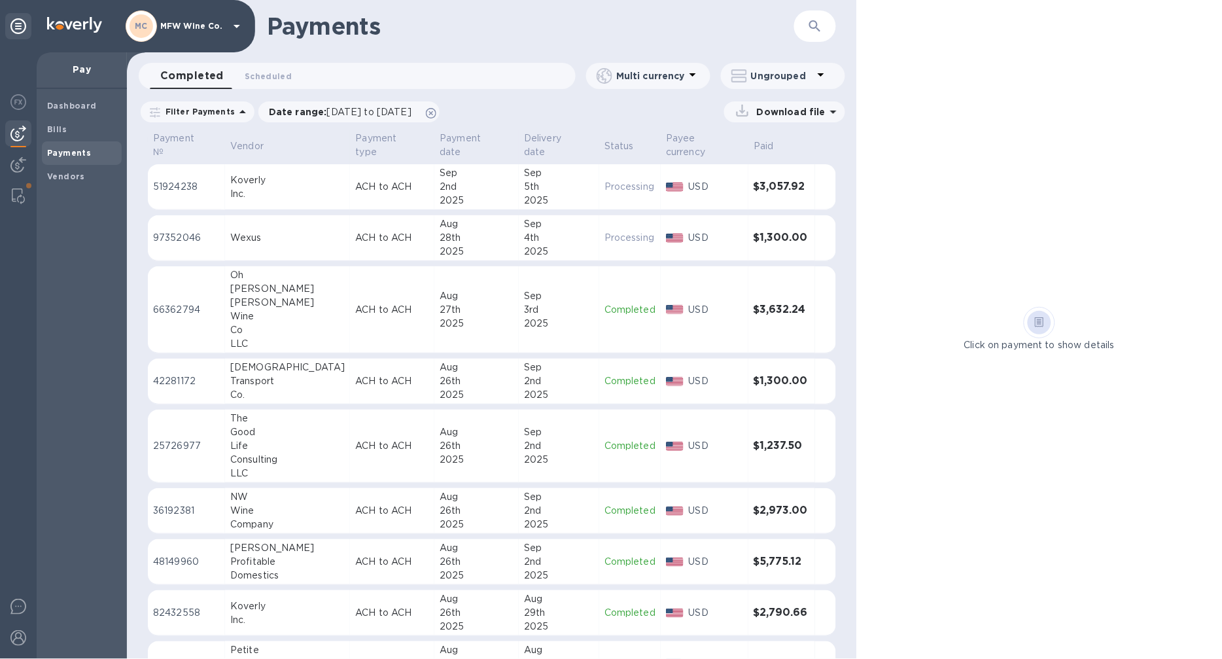
click at [350, 593] on td "ACH to ACH" at bounding box center [392, 613] width 84 height 46
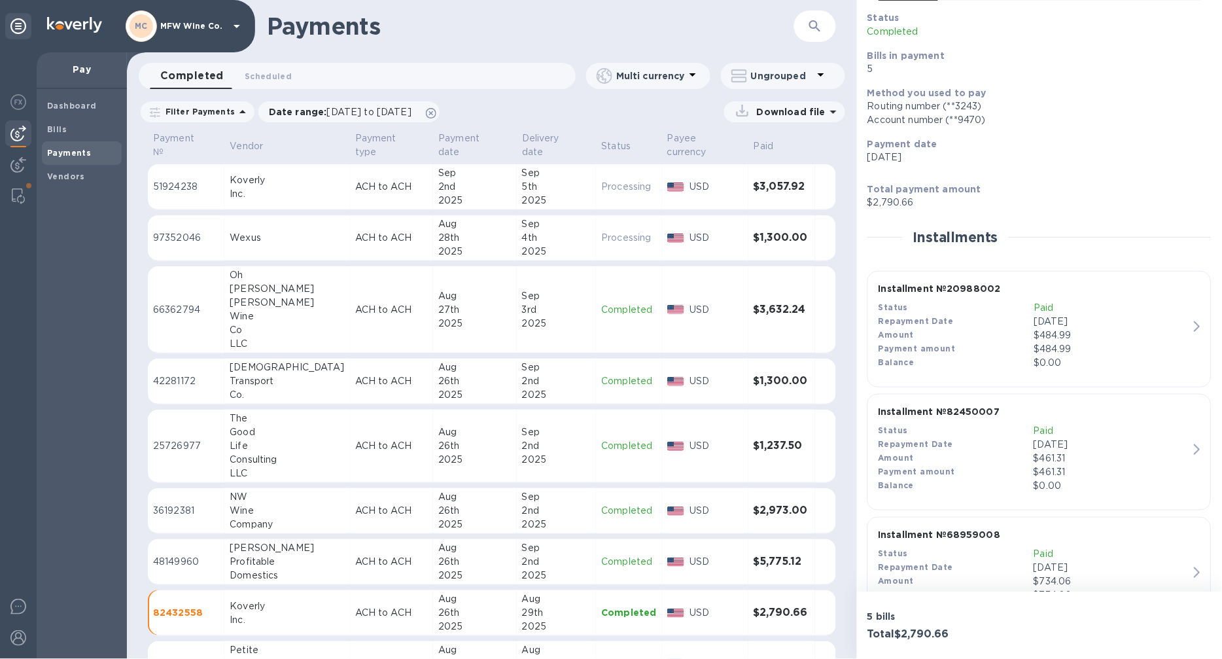
scroll to position [290, 0]
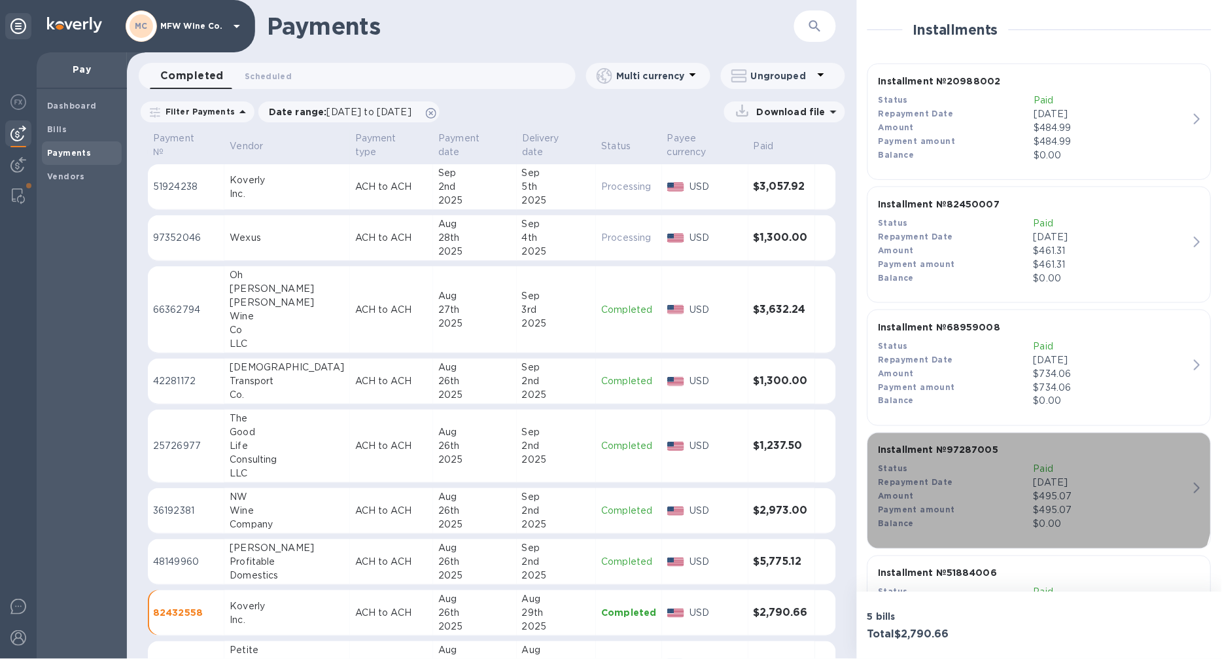
click at [990, 480] on div "Repayment Date" at bounding box center [956, 483] width 155 height 14
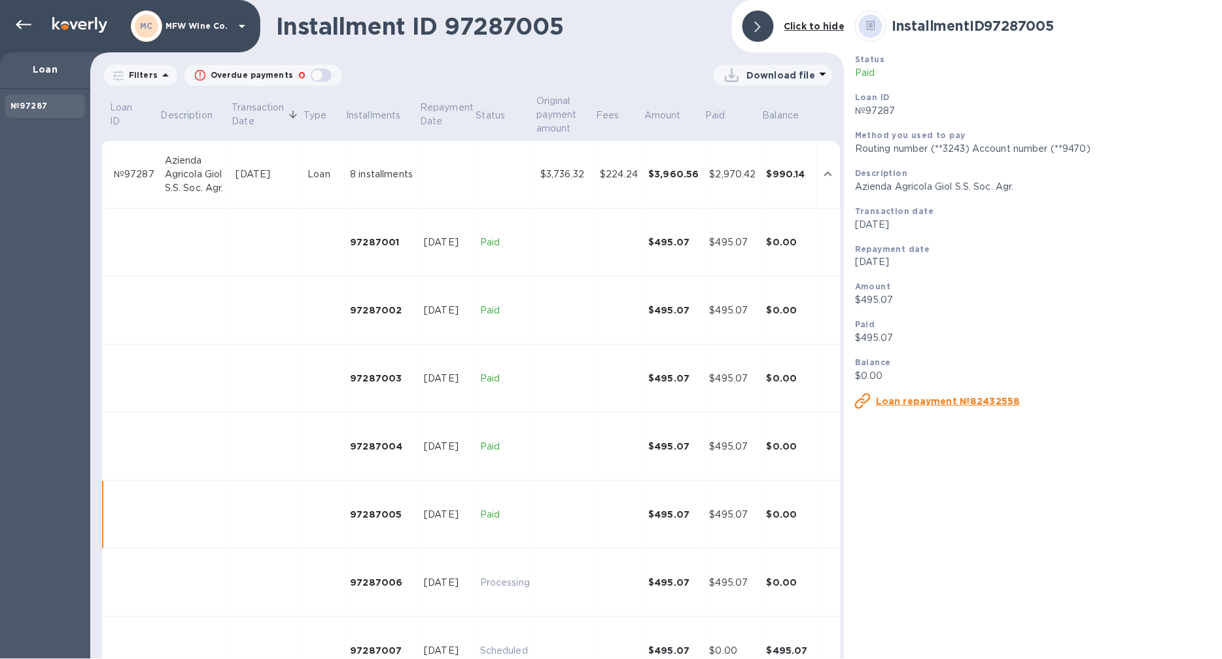
scroll to position [103, 0]
